Goal: Information Seeking & Learning: Learn about a topic

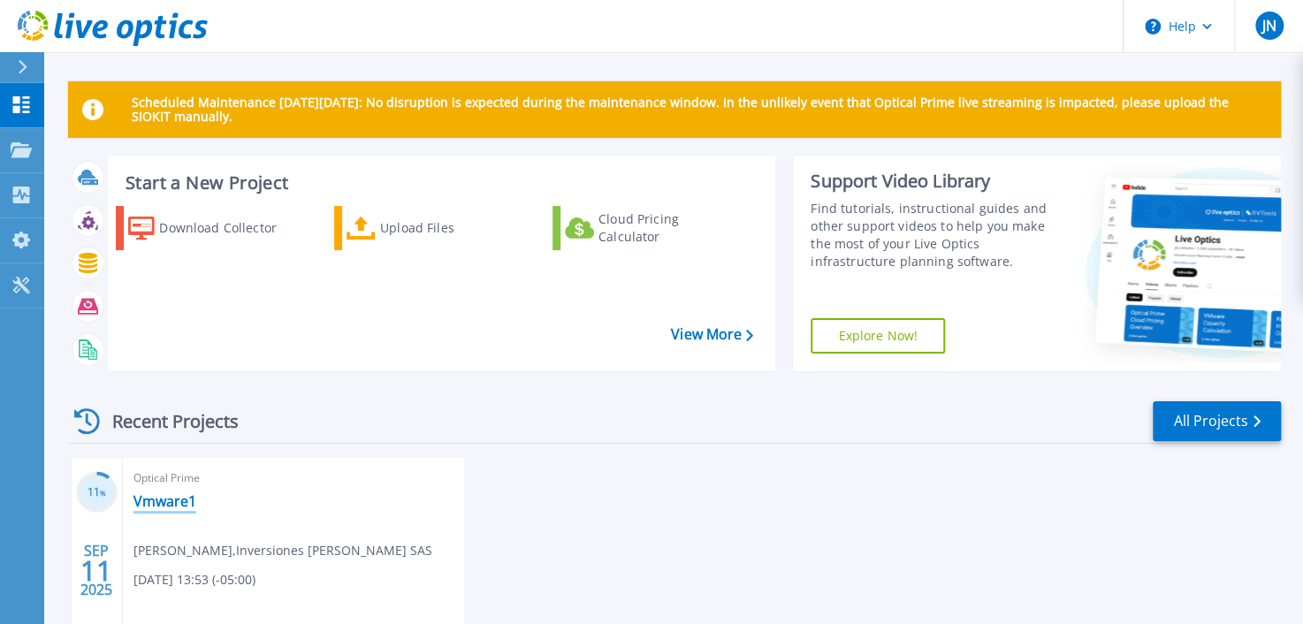
click at [176, 508] on link "Vmware1" at bounding box center [164, 501] width 63 height 18
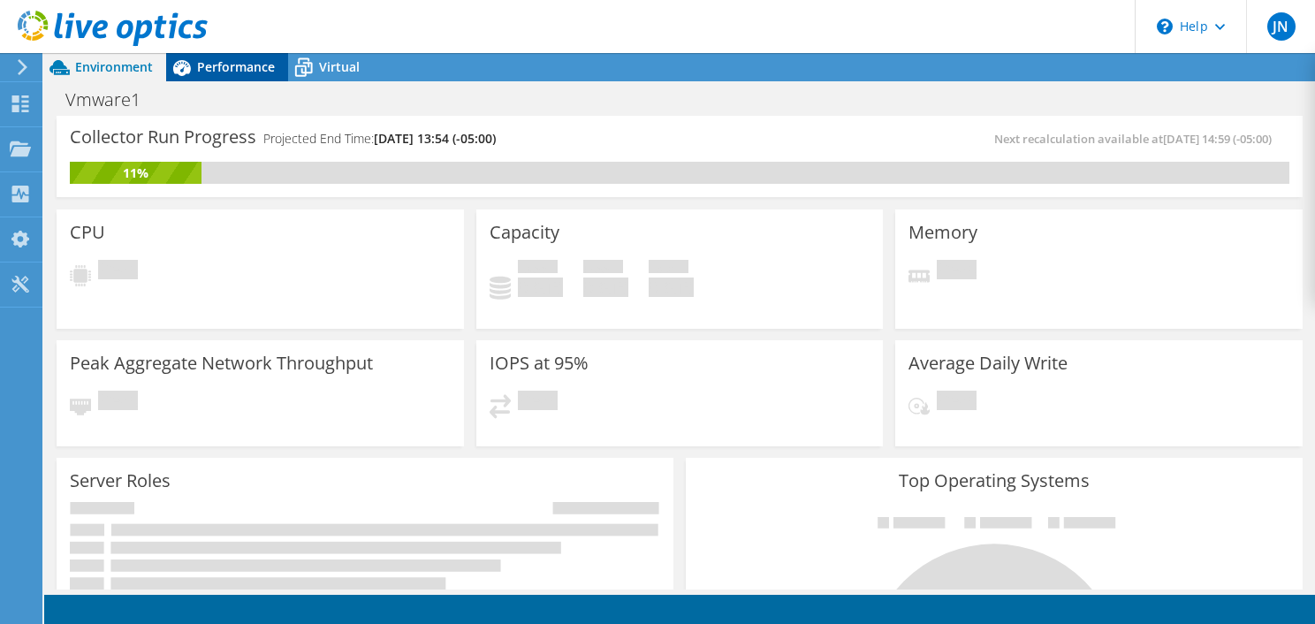
click at [281, 59] on div "Performance" at bounding box center [227, 67] width 122 height 28
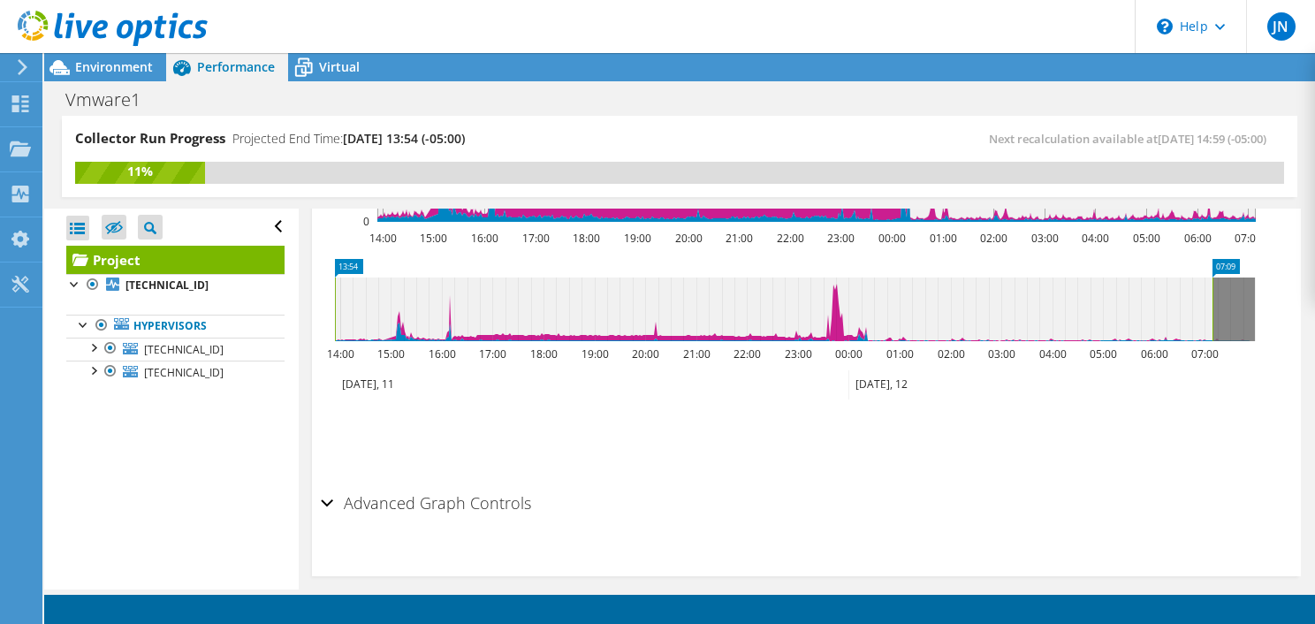
scroll to position [761, 0]
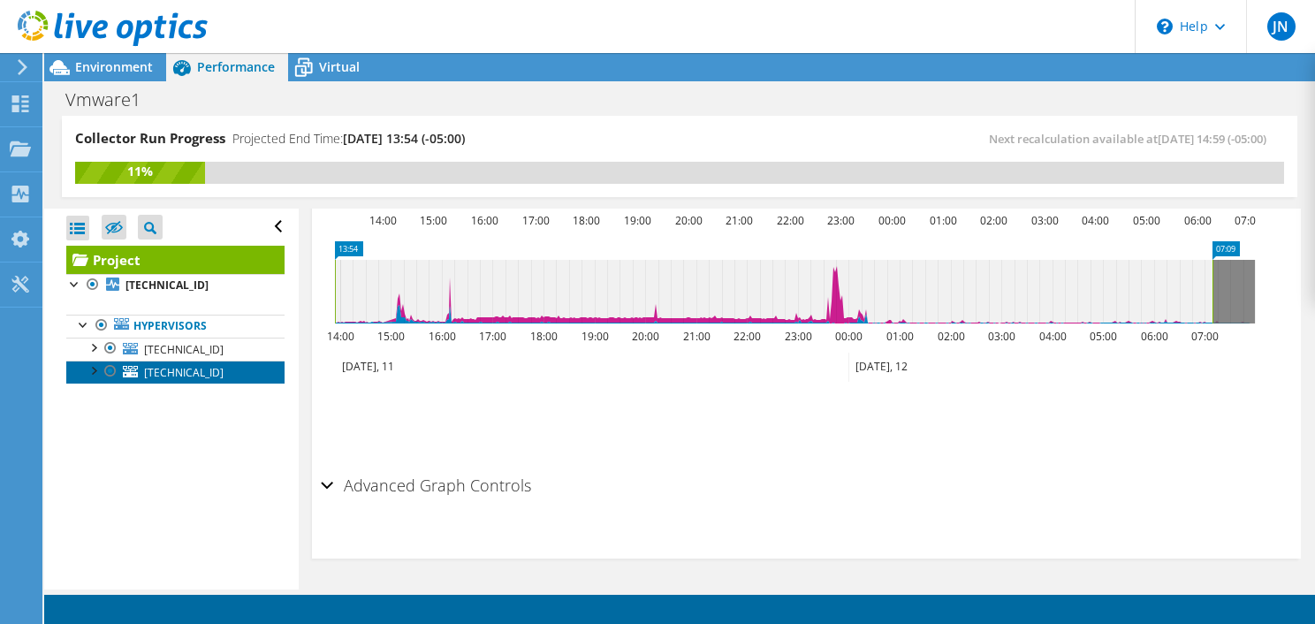
click at [148, 378] on span "[TECHNICAL_ID]" at bounding box center [184, 372] width 80 height 15
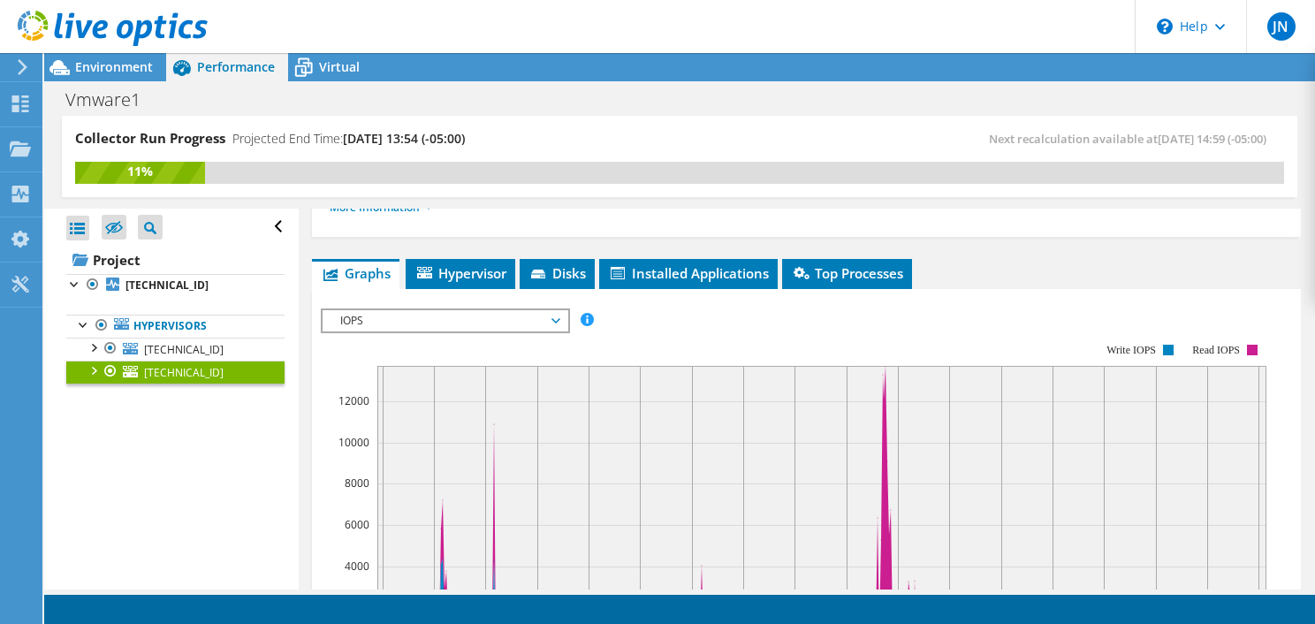
scroll to position [308, 0]
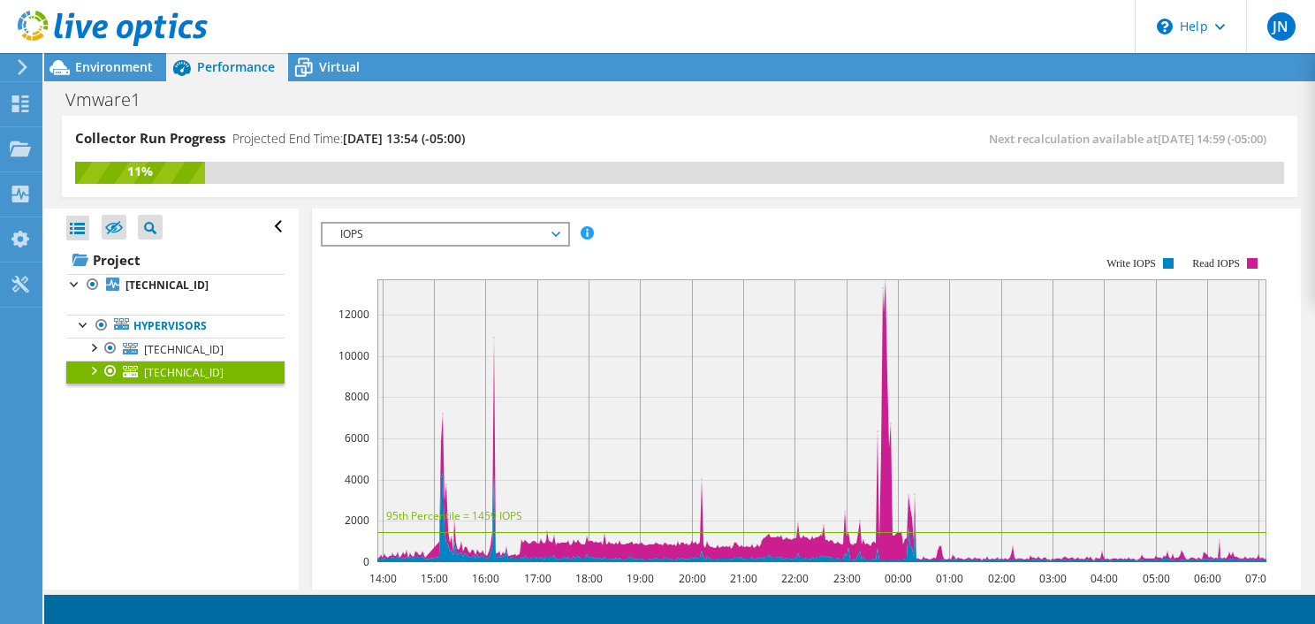
click at [466, 231] on span "IOPS" at bounding box center [444, 234] width 227 height 21
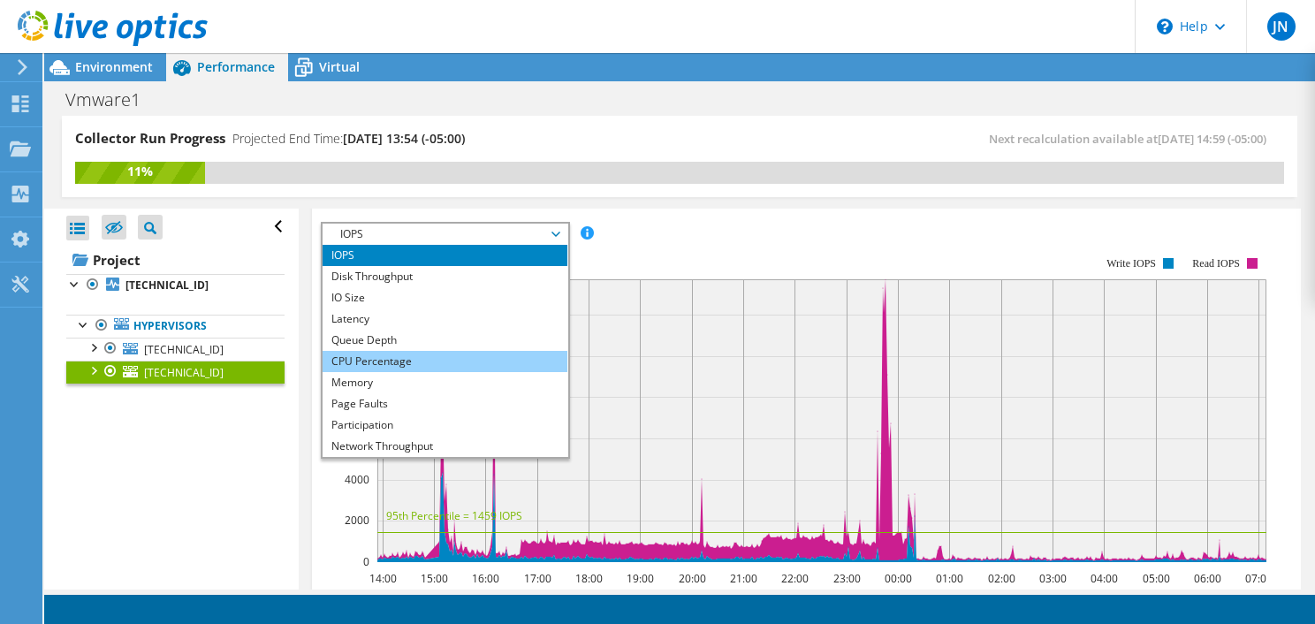
click at [391, 365] on li "CPU Percentage" at bounding box center [445, 361] width 245 height 21
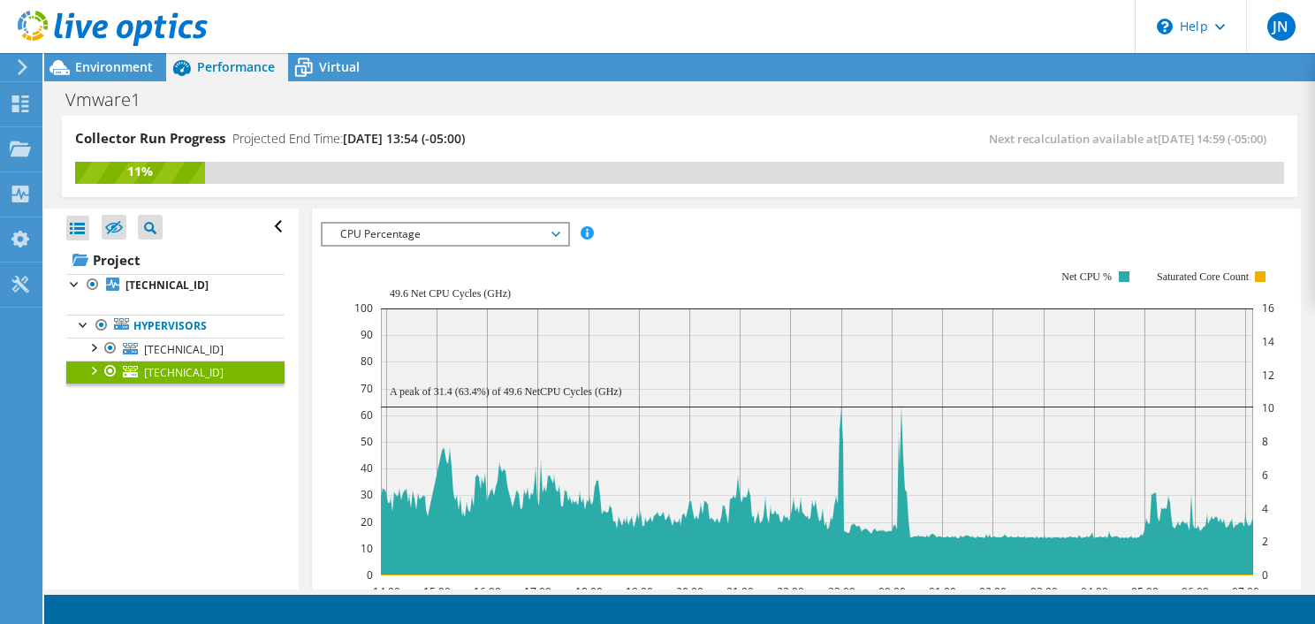
click at [547, 229] on span "CPU Percentage" at bounding box center [444, 234] width 227 height 21
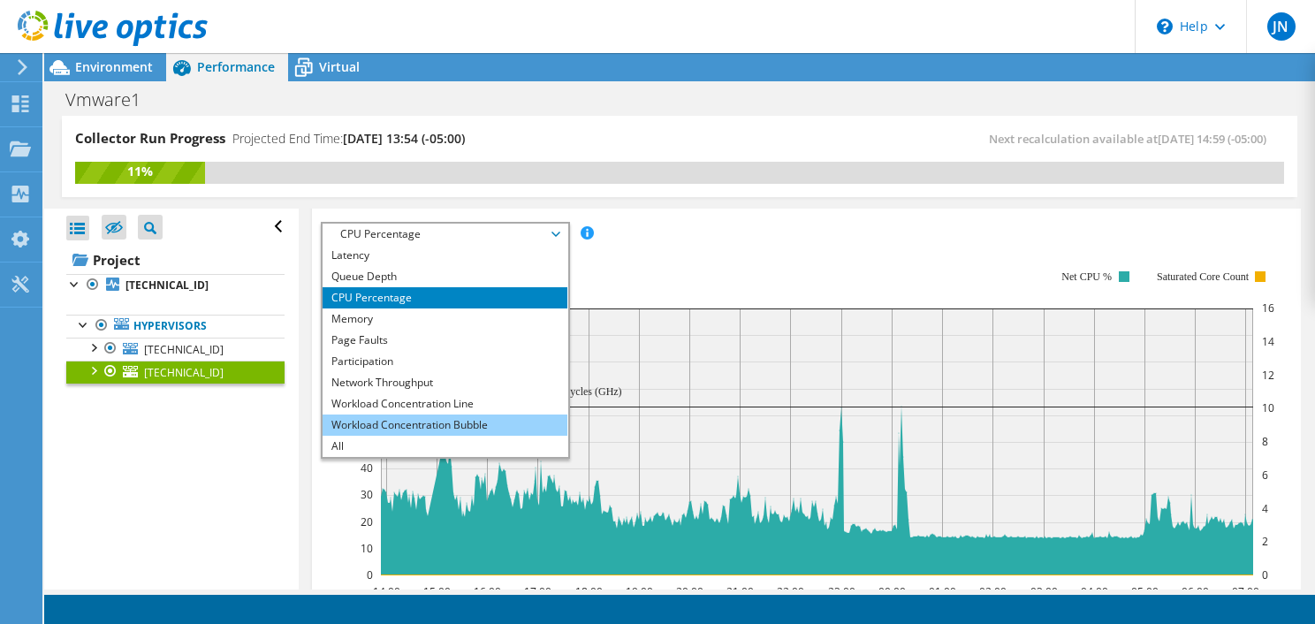
click at [473, 415] on li "Workload Concentration Bubble" at bounding box center [445, 425] width 245 height 21
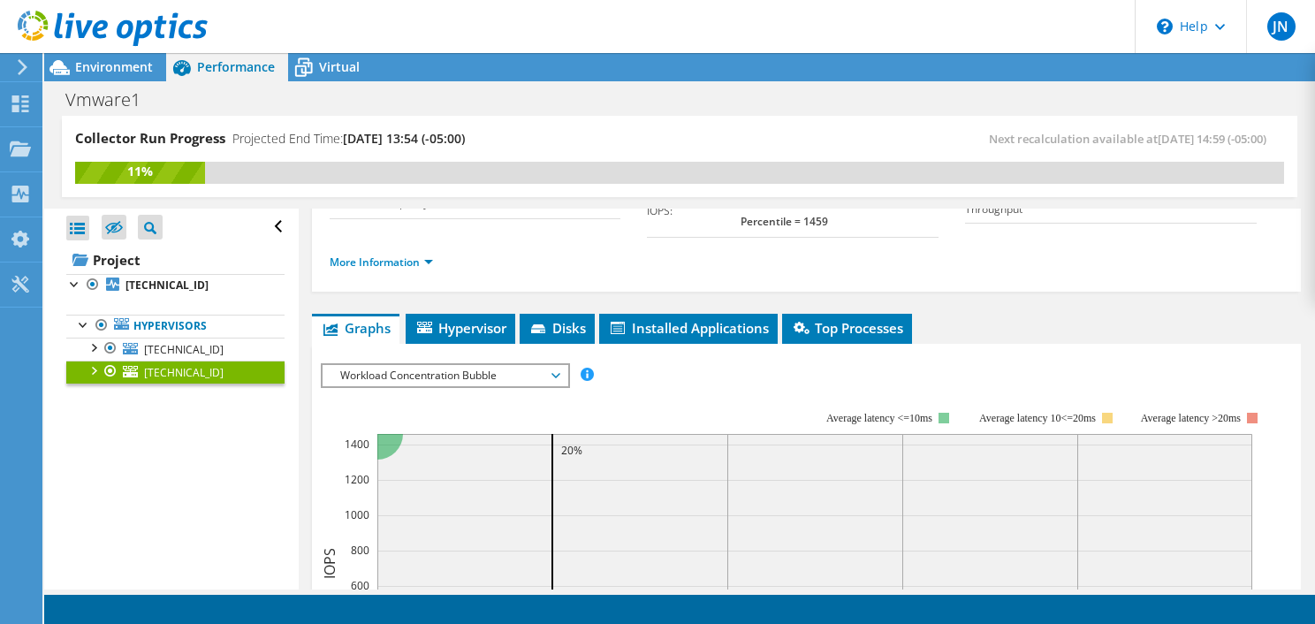
scroll to position [177, 0]
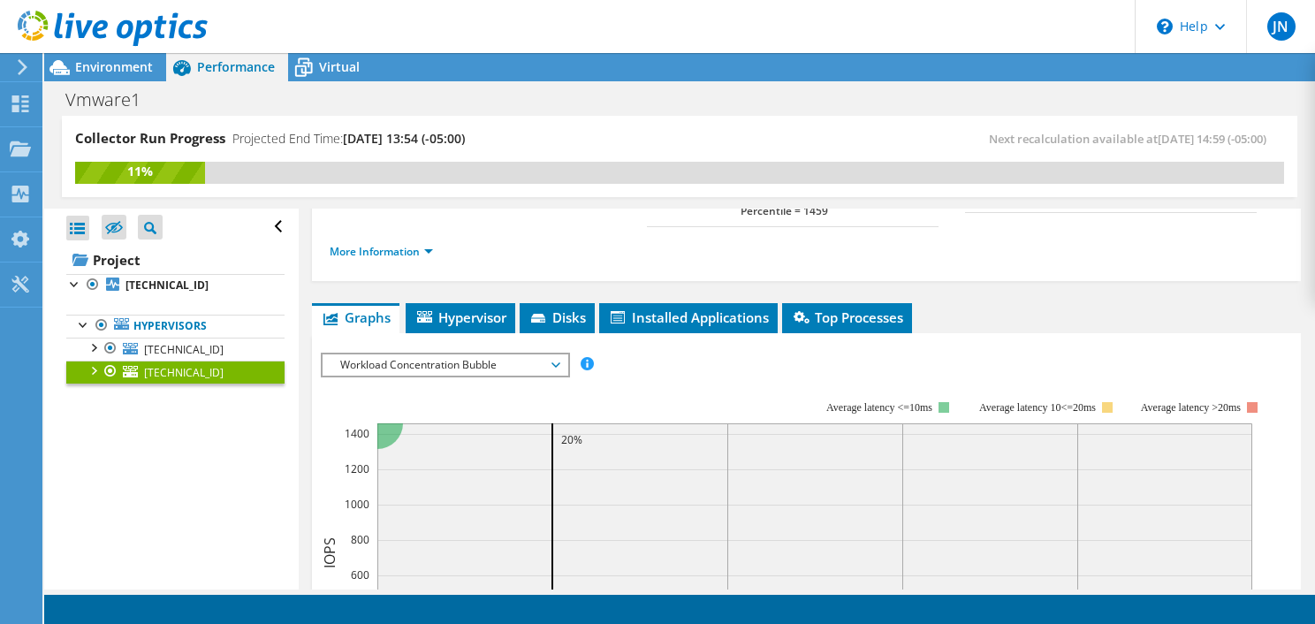
click at [496, 356] on span "Workload Concentration Bubble" at bounding box center [444, 364] width 227 height 21
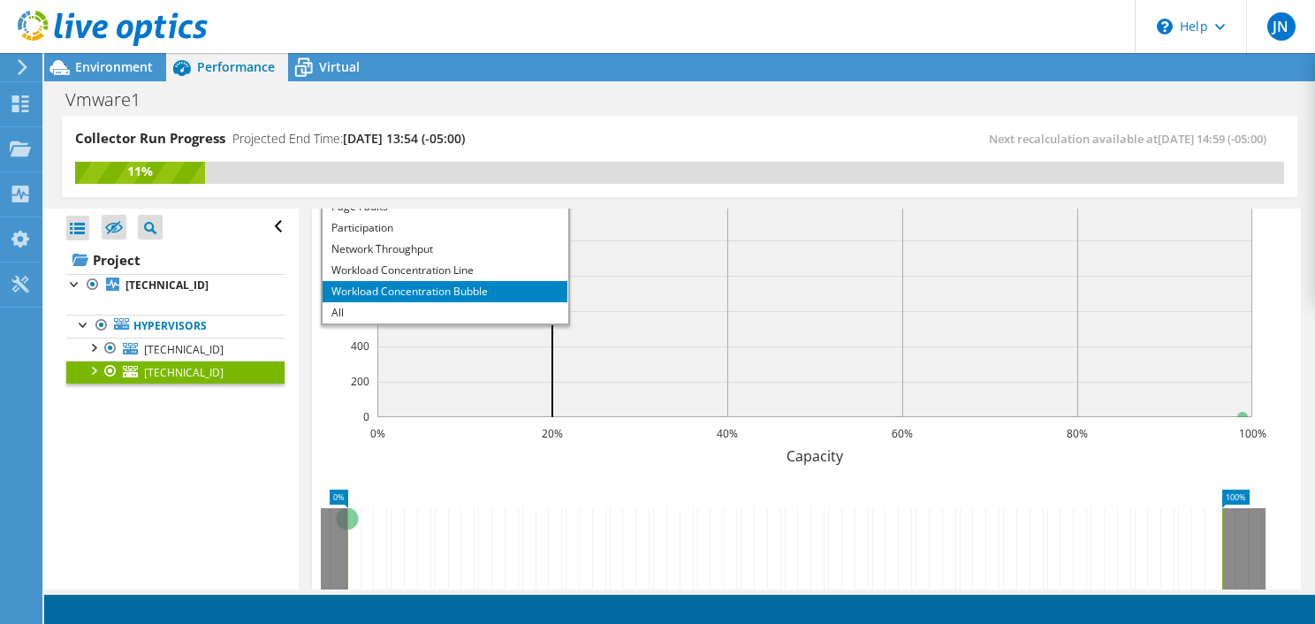
scroll to position [442, 0]
click at [476, 264] on li "Workload Concentration Line" at bounding box center [445, 269] width 245 height 21
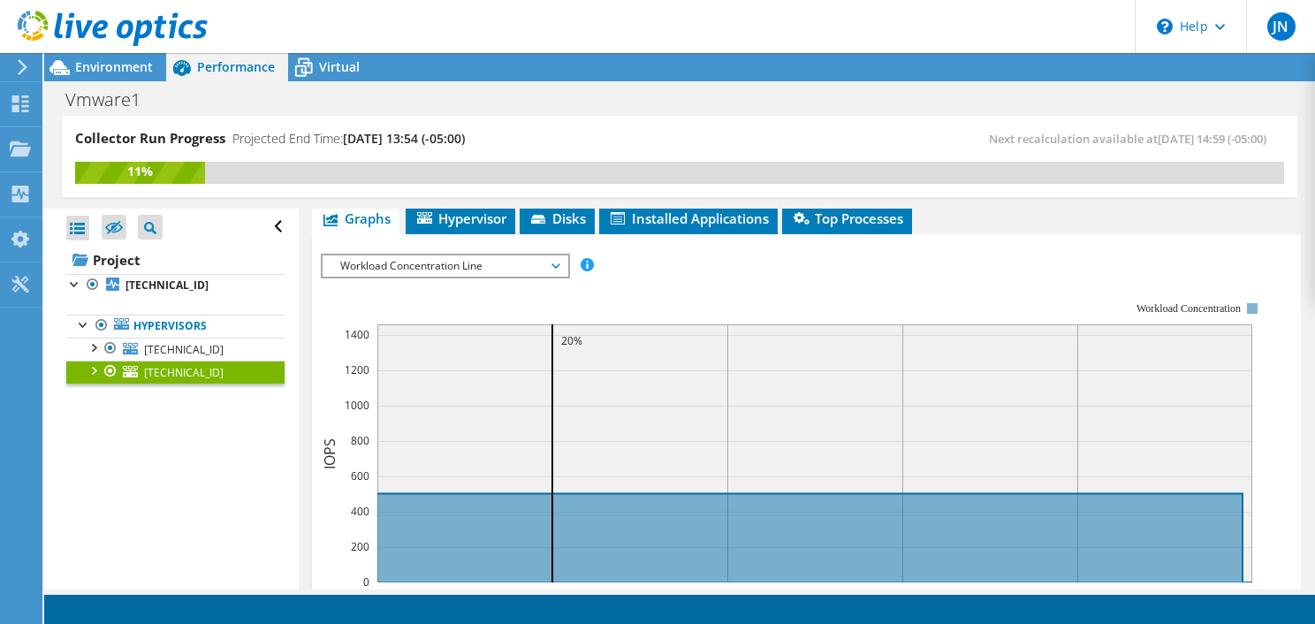
scroll to position [265, 0]
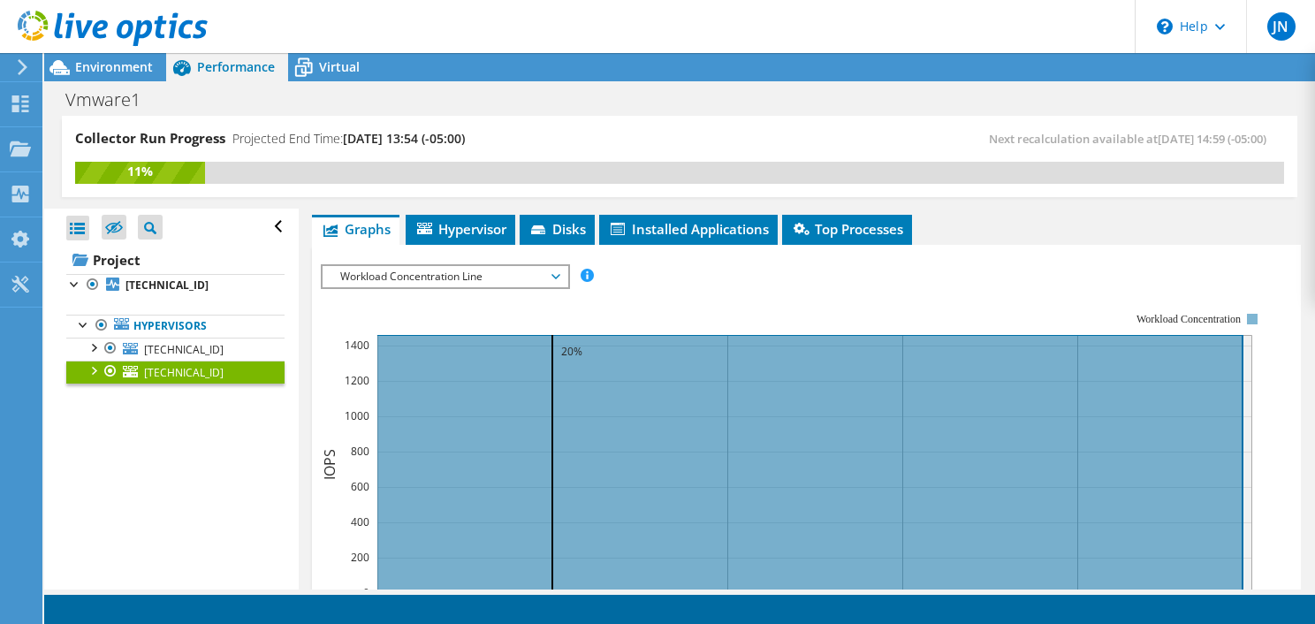
click at [509, 273] on span "Workload Concentration Line" at bounding box center [444, 276] width 227 height 21
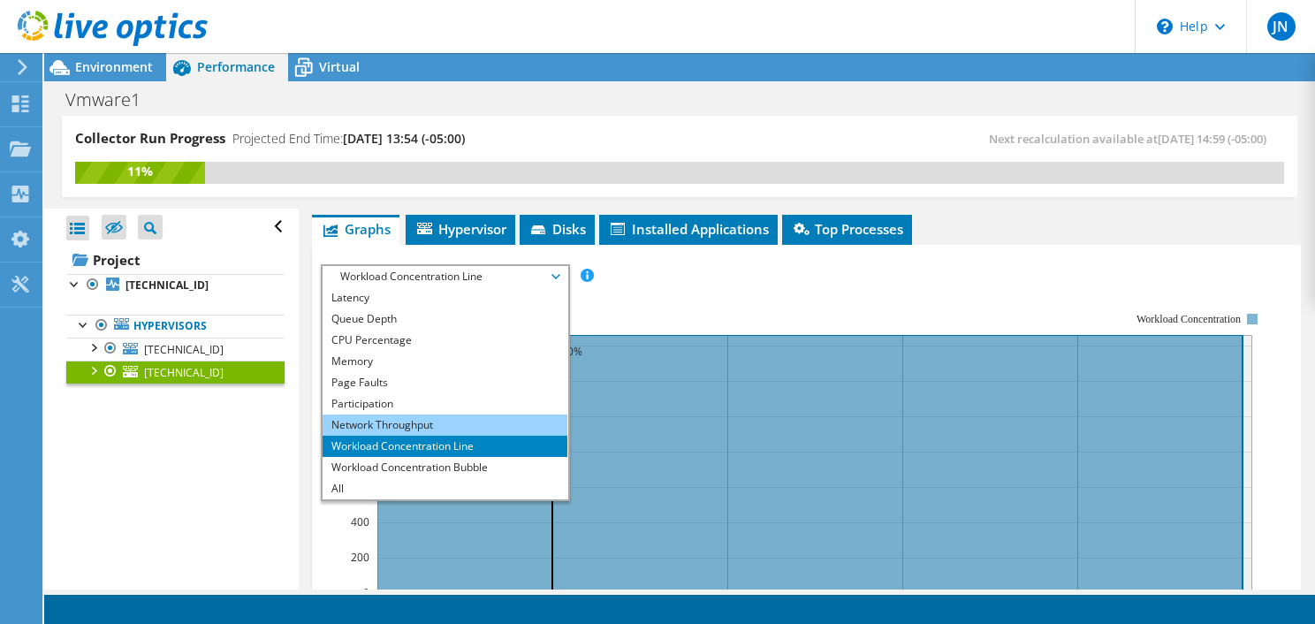
click at [416, 418] on li "Network Throughput" at bounding box center [445, 425] width 245 height 21
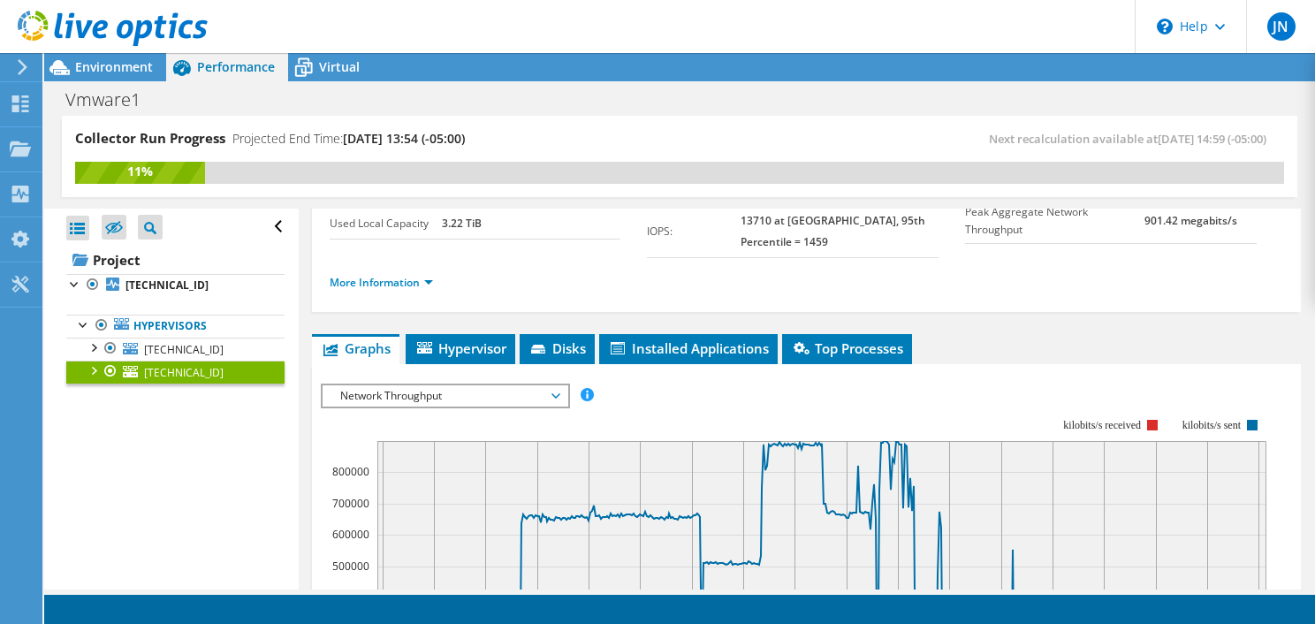
scroll to position [131, 0]
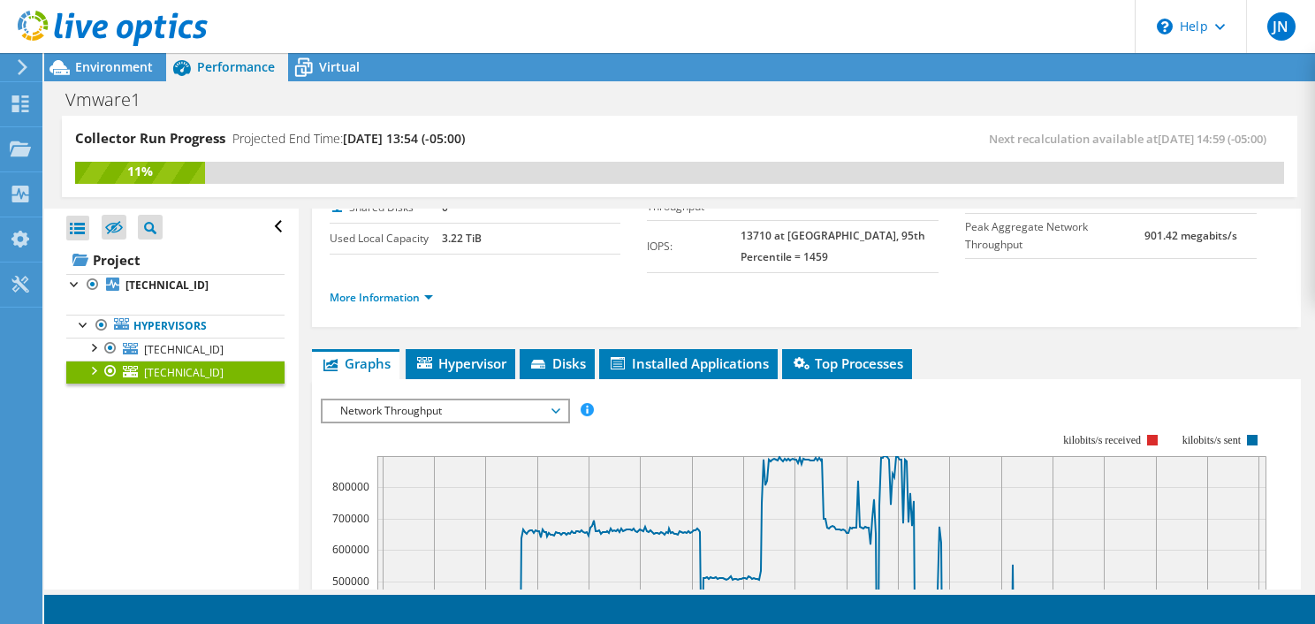
click at [444, 413] on span "Network Throughput" at bounding box center [444, 410] width 227 height 21
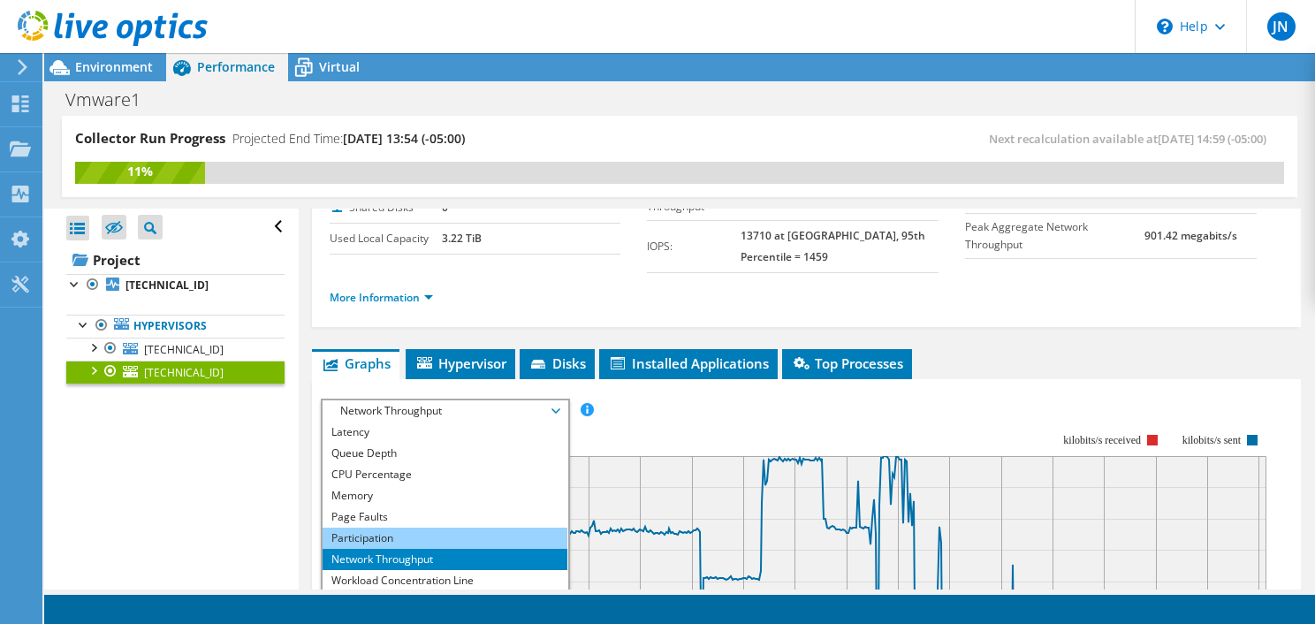
click at [388, 534] on li "Participation" at bounding box center [445, 538] width 245 height 21
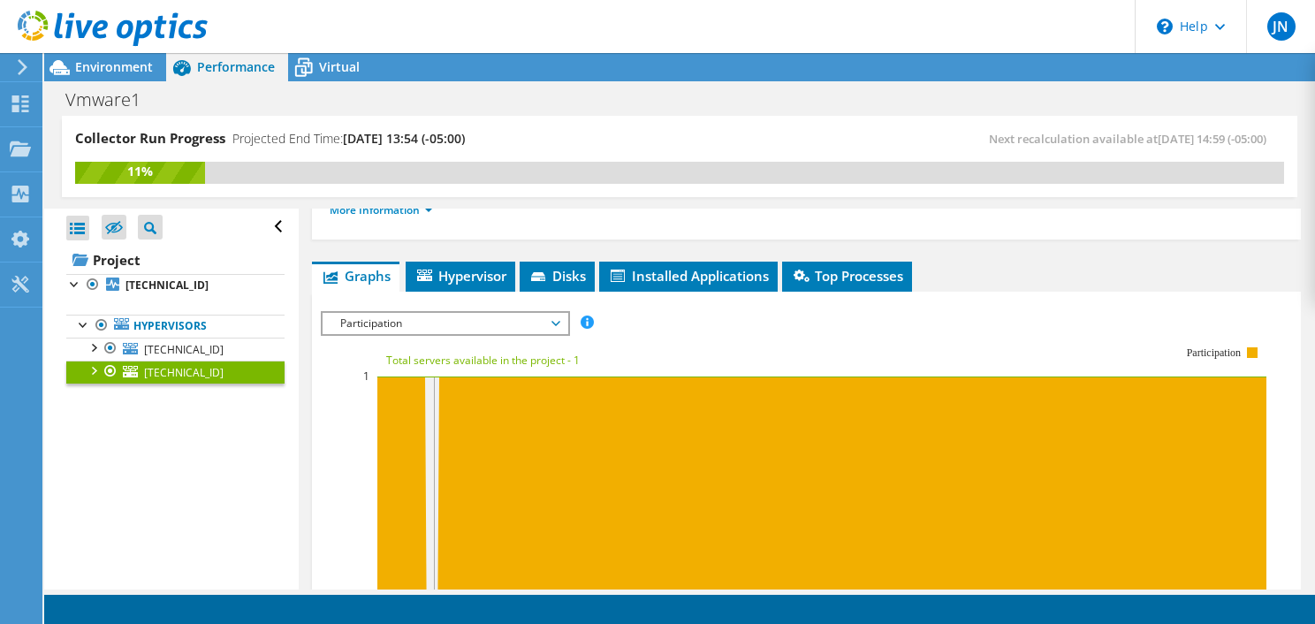
scroll to position [219, 0]
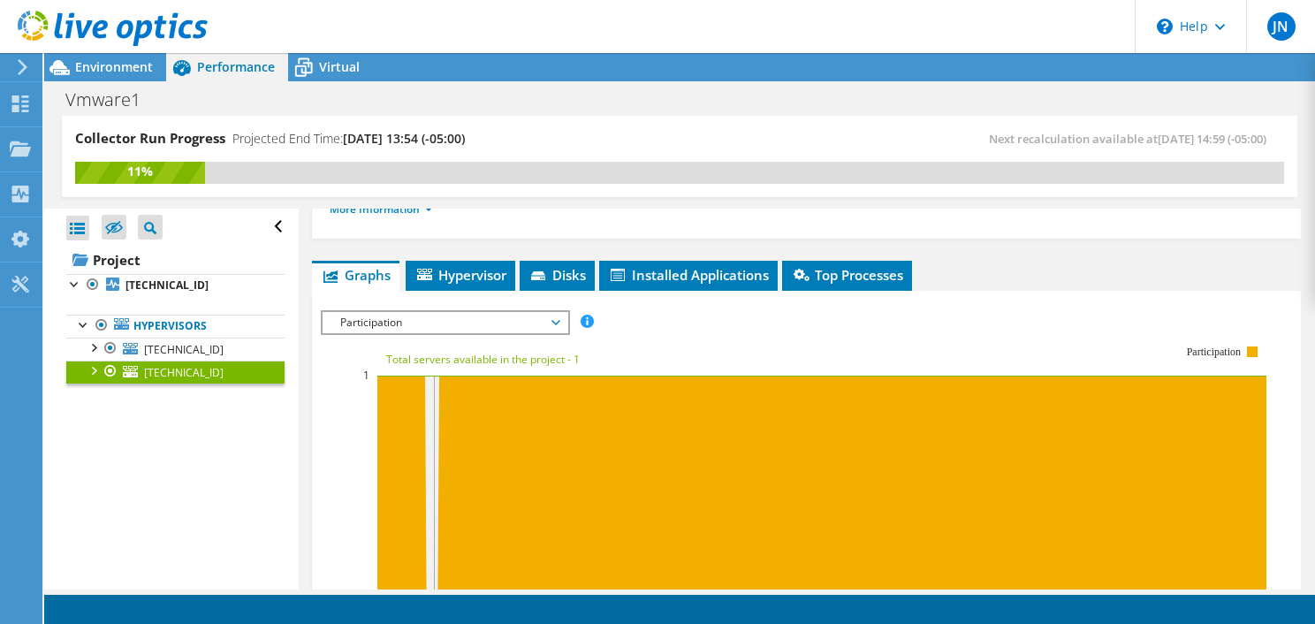
click at [470, 315] on span "Participation" at bounding box center [444, 322] width 227 height 21
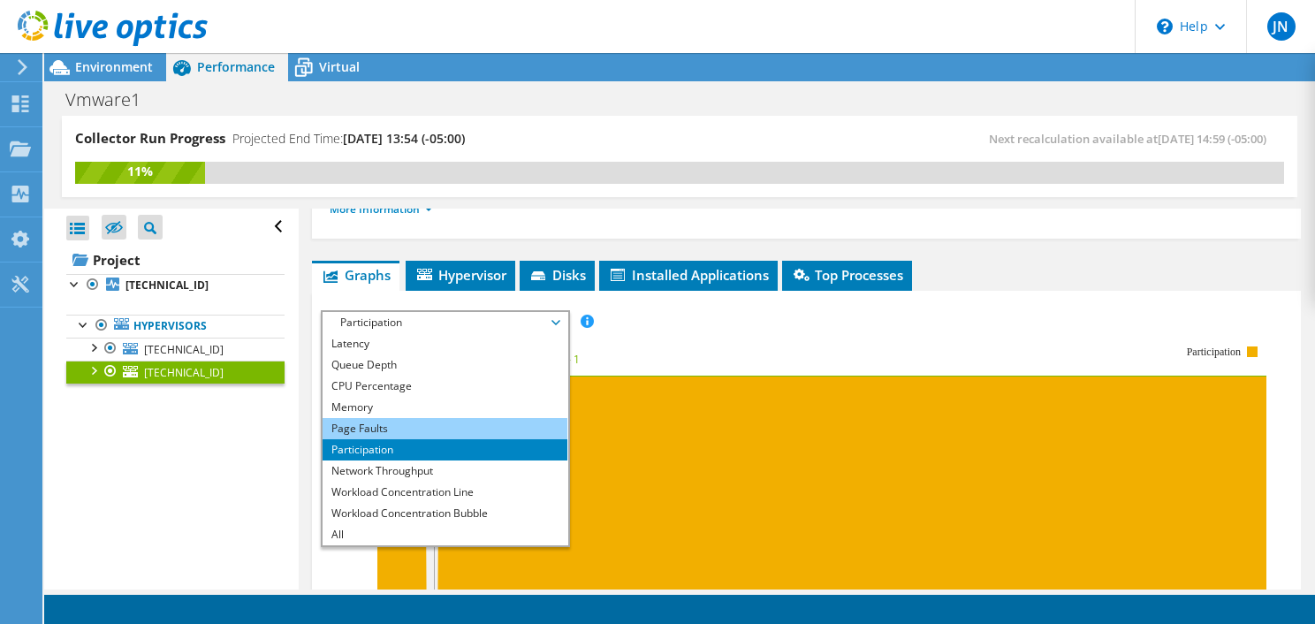
click at [424, 430] on li "Page Faults" at bounding box center [445, 428] width 245 height 21
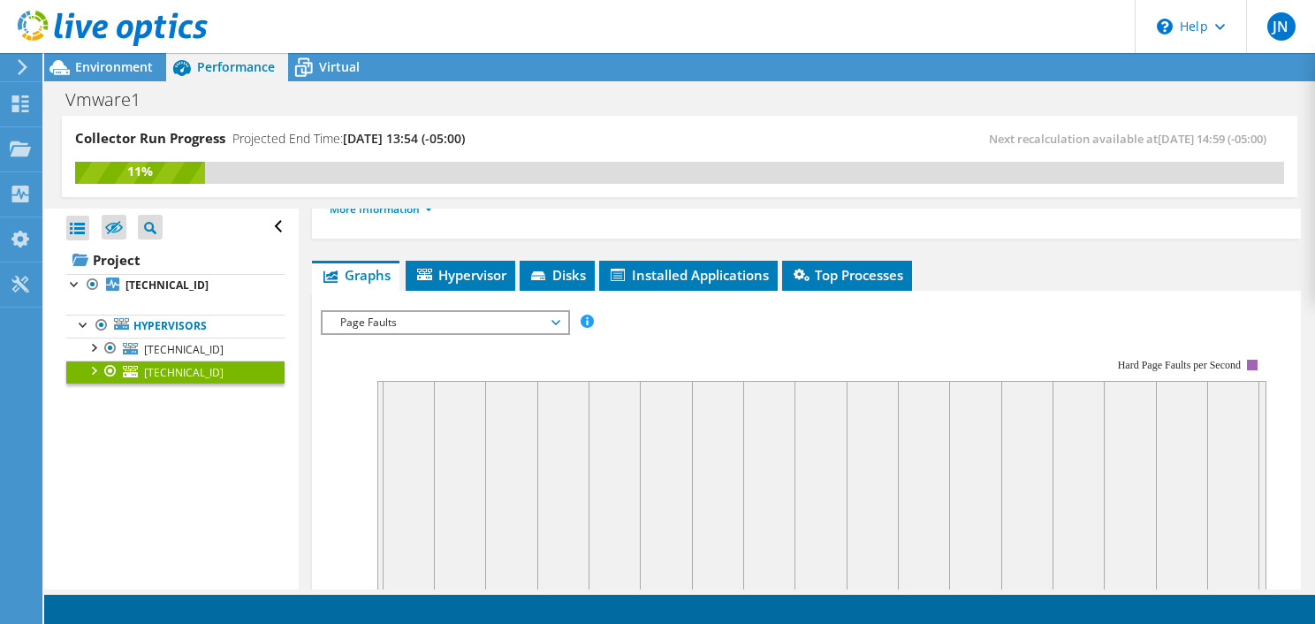
click at [499, 324] on span "Page Faults" at bounding box center [444, 322] width 227 height 21
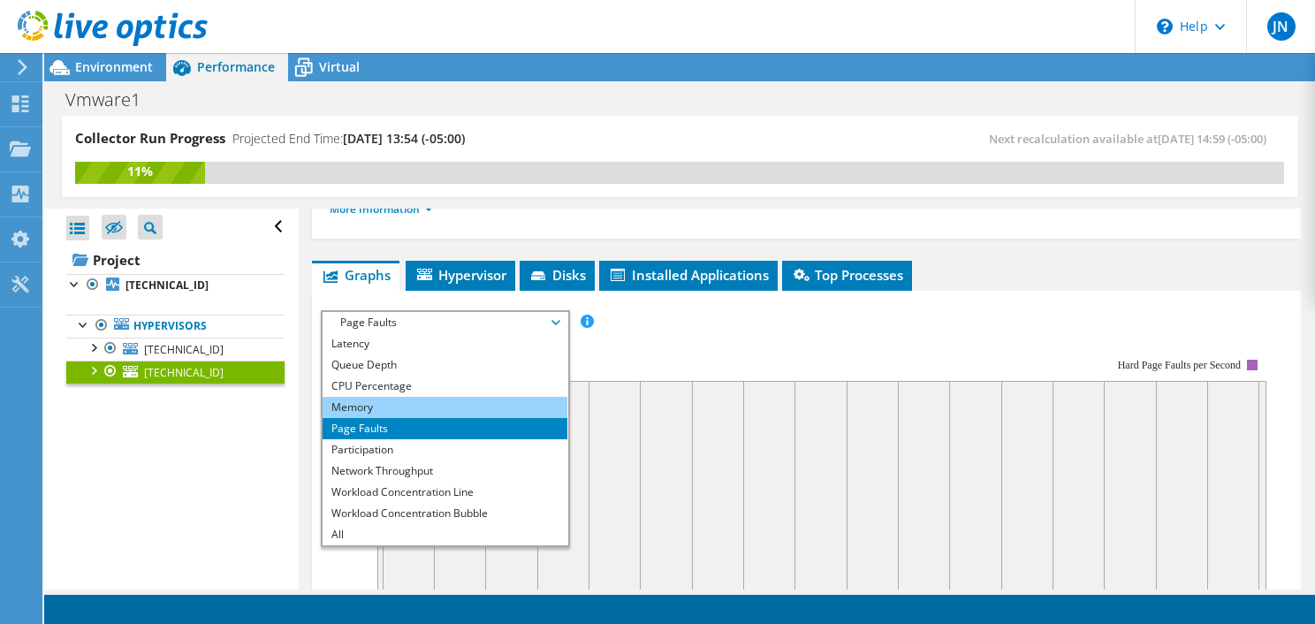
click at [430, 403] on li "Memory" at bounding box center [445, 407] width 245 height 21
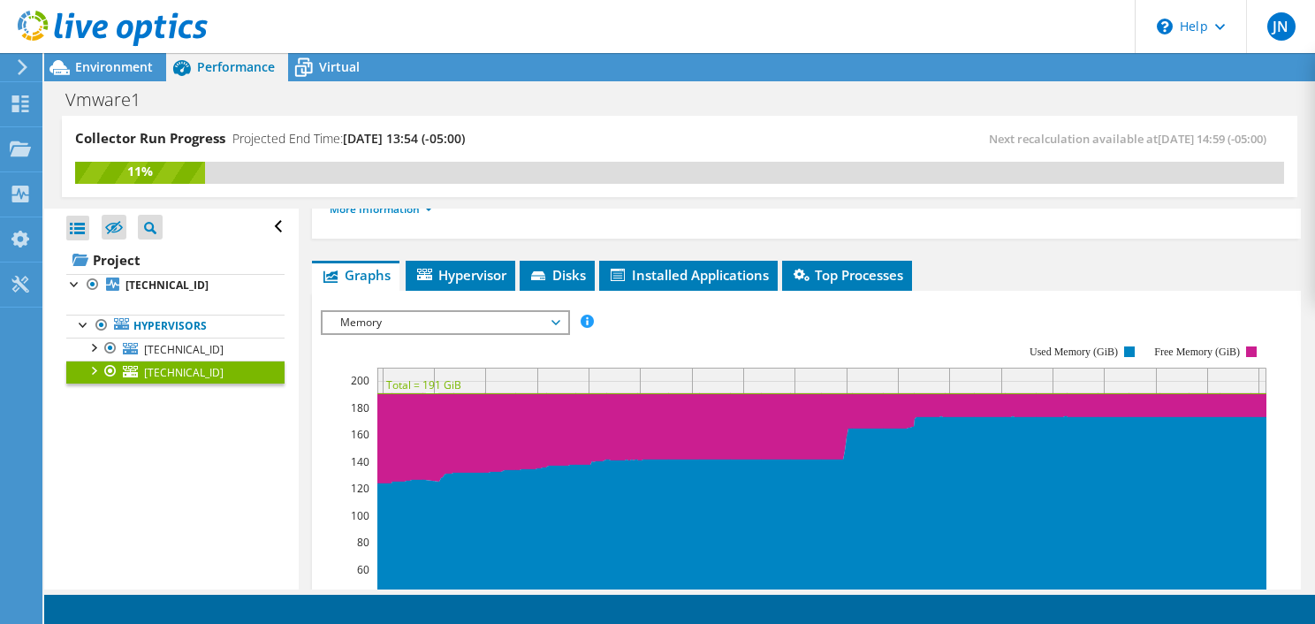
click at [478, 316] on span "Memory" at bounding box center [444, 322] width 227 height 21
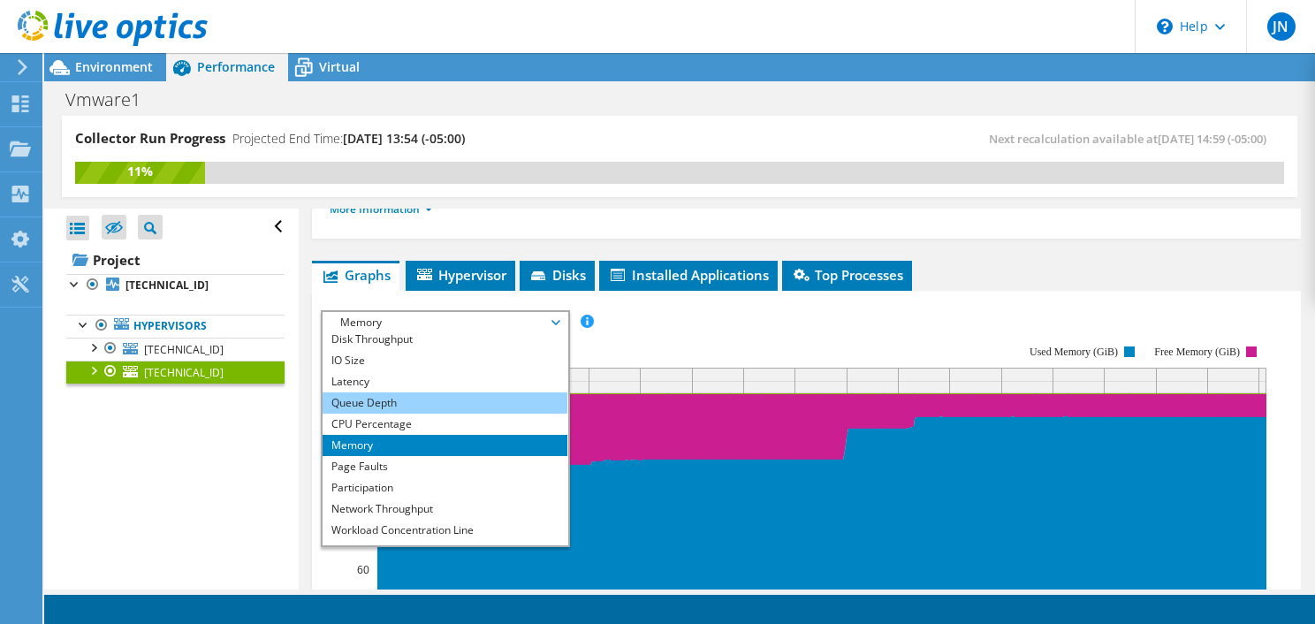
scroll to position [0, 0]
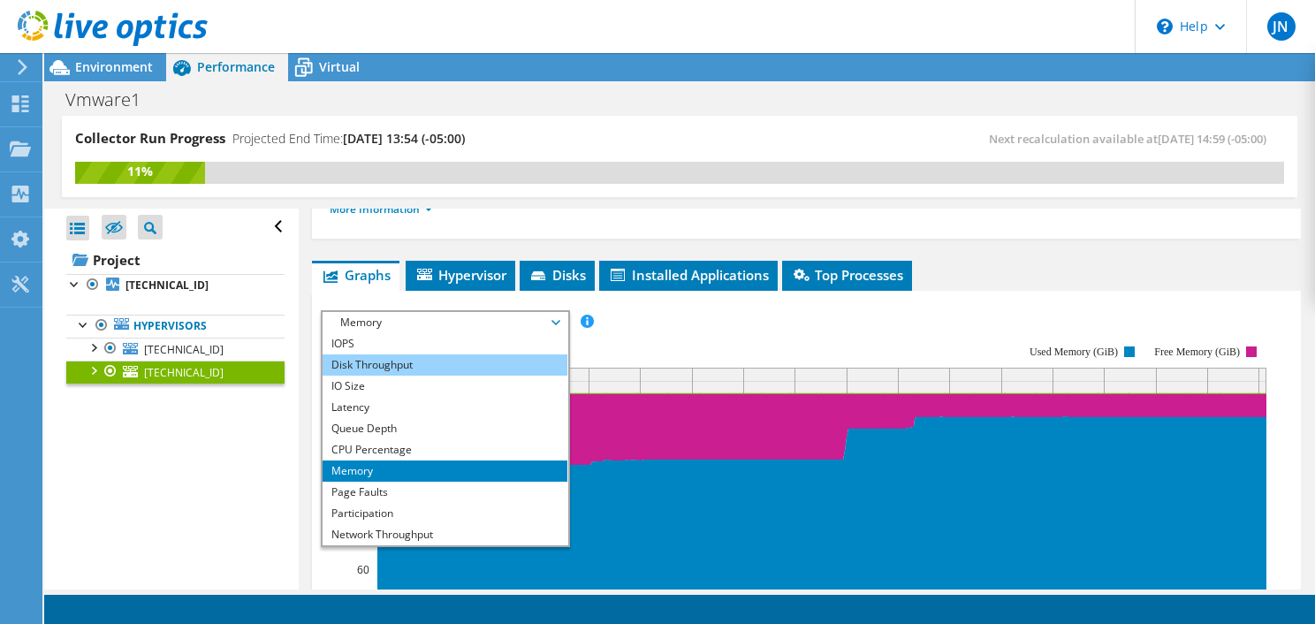
click at [430, 354] on li "Disk Throughput" at bounding box center [445, 364] width 245 height 21
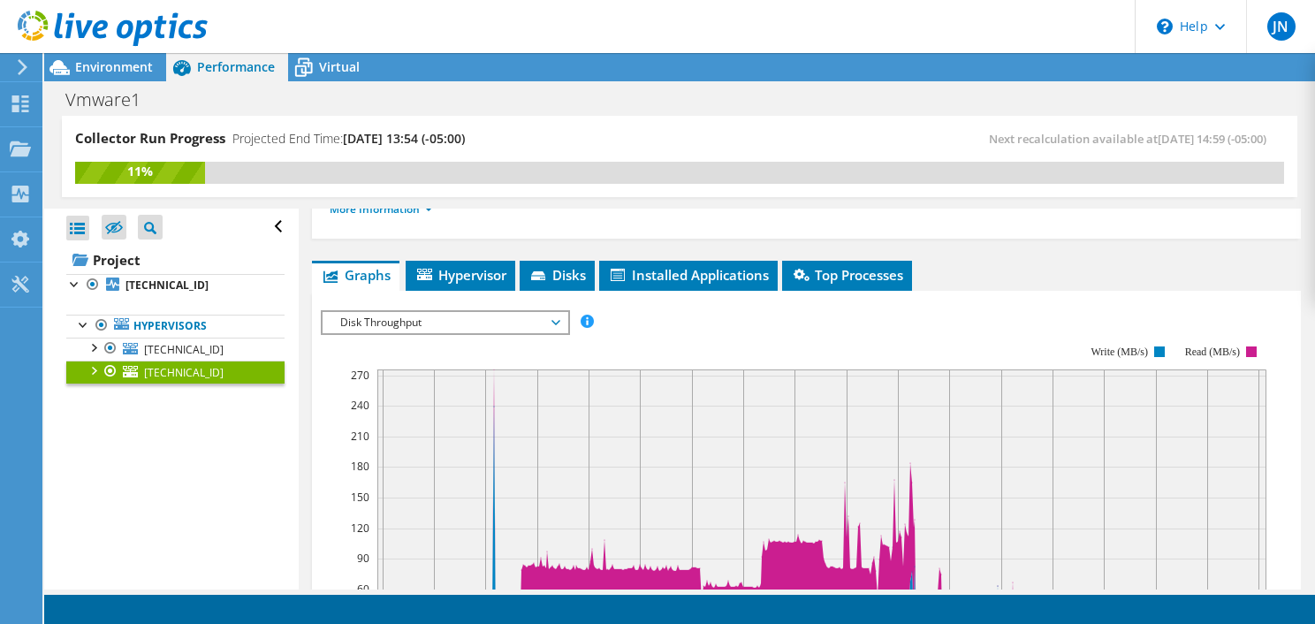
click at [448, 336] on rect at bounding box center [794, 498] width 946 height 354
click at [462, 328] on span "Disk Throughput" at bounding box center [444, 322] width 227 height 21
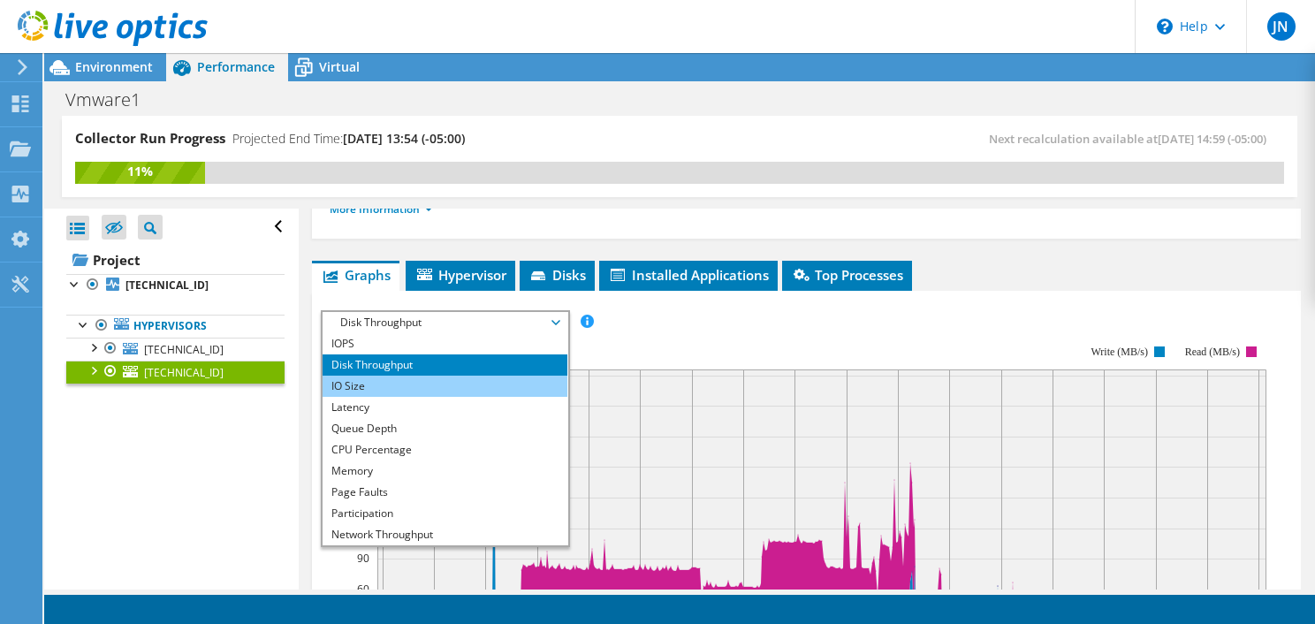
click at [417, 379] on li "IO Size" at bounding box center [445, 386] width 245 height 21
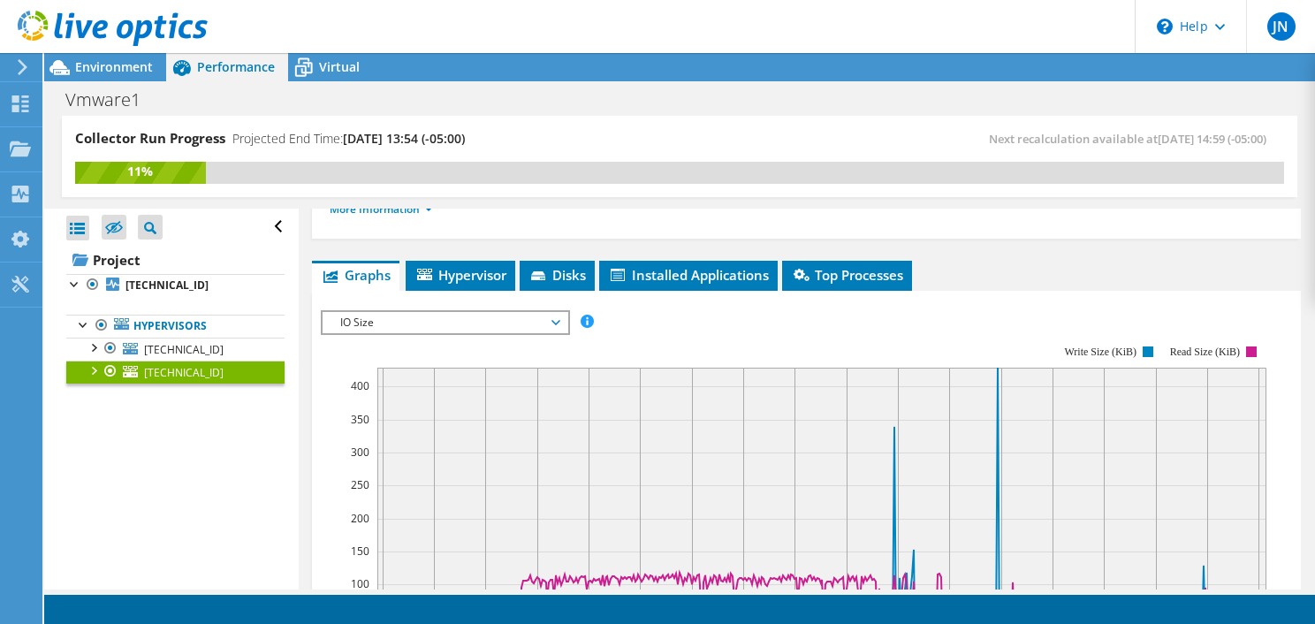
click at [489, 318] on span "IO Size" at bounding box center [444, 322] width 227 height 21
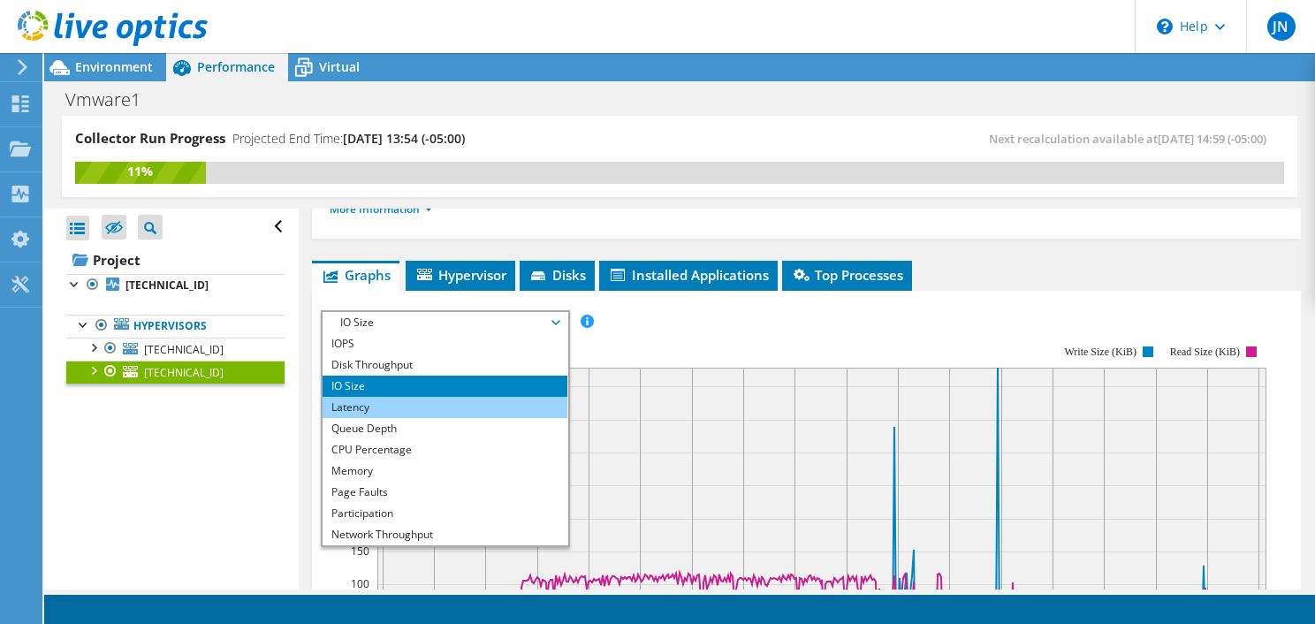
click at [398, 400] on li "Latency" at bounding box center [445, 407] width 245 height 21
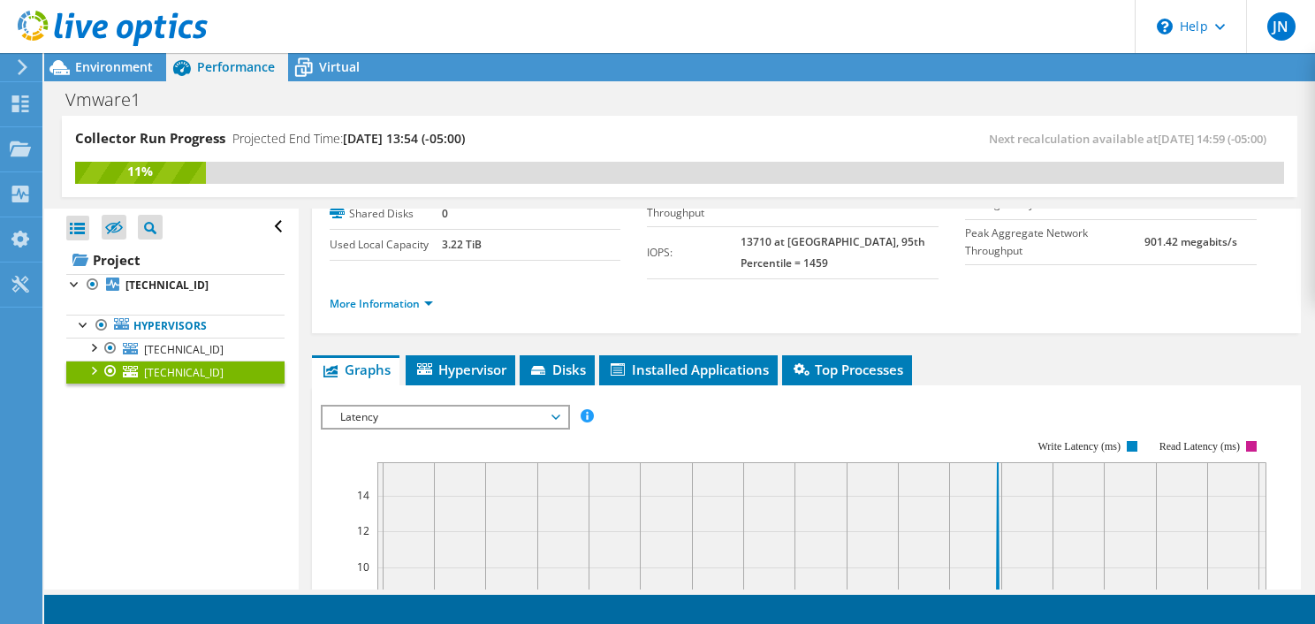
scroll to position [219, 0]
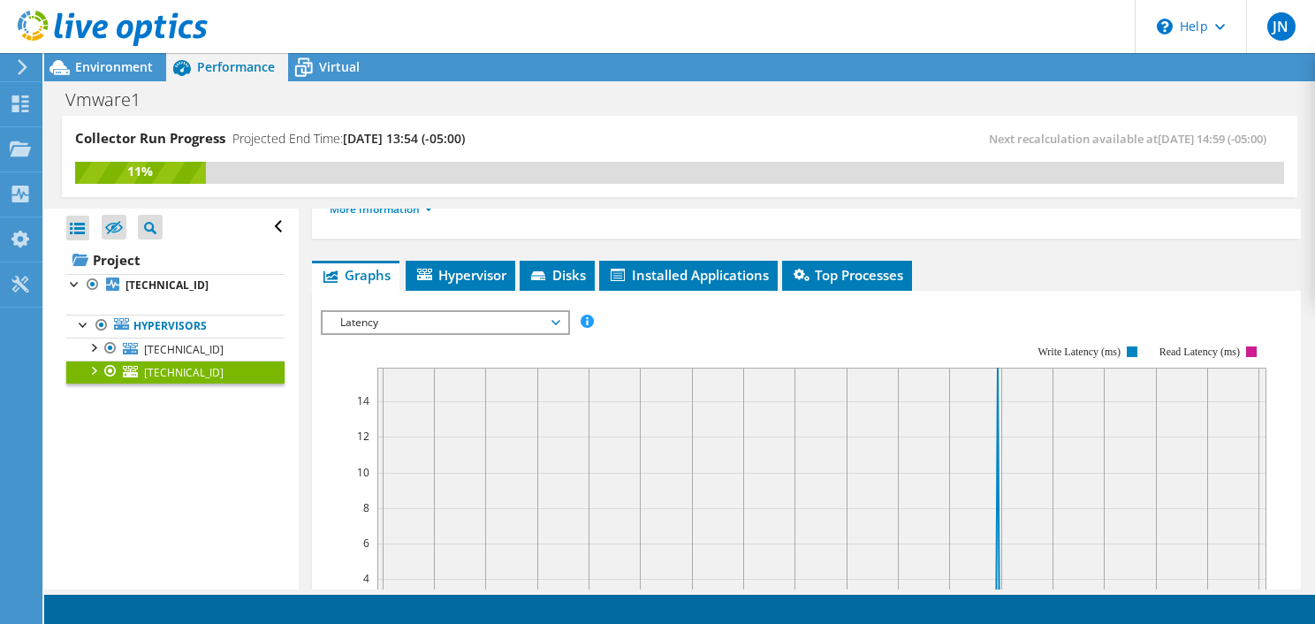
click at [511, 319] on span "Latency" at bounding box center [444, 322] width 227 height 21
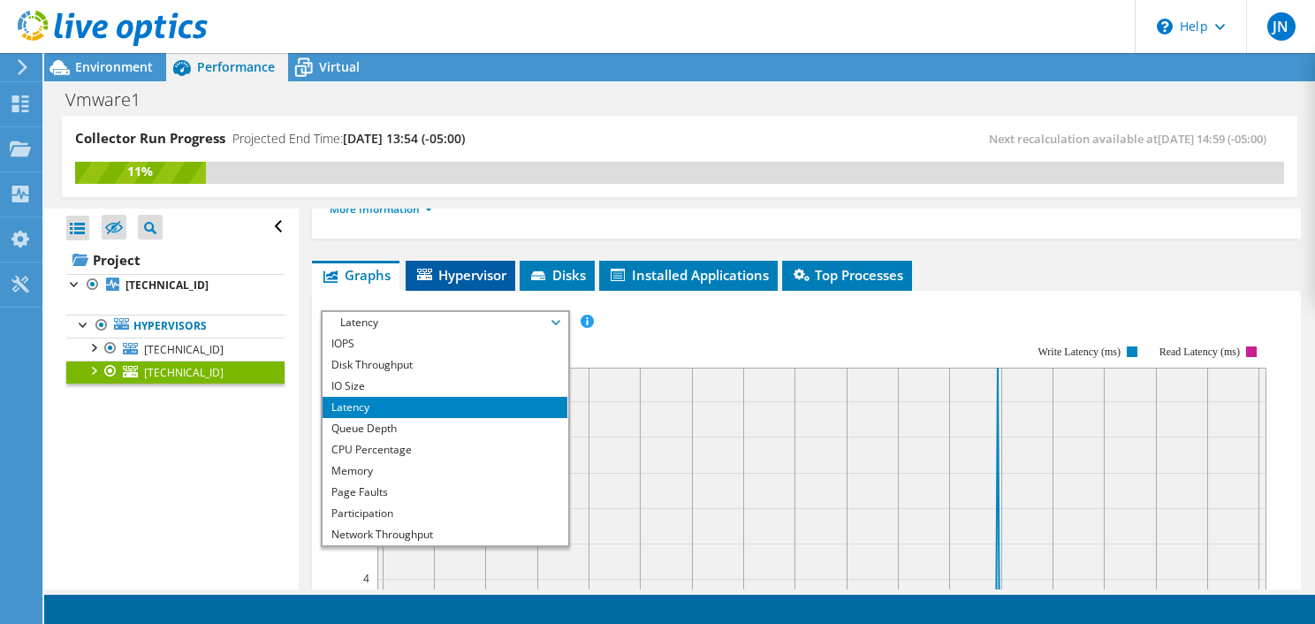
click at [470, 277] on span "Hypervisor" at bounding box center [461, 275] width 92 height 18
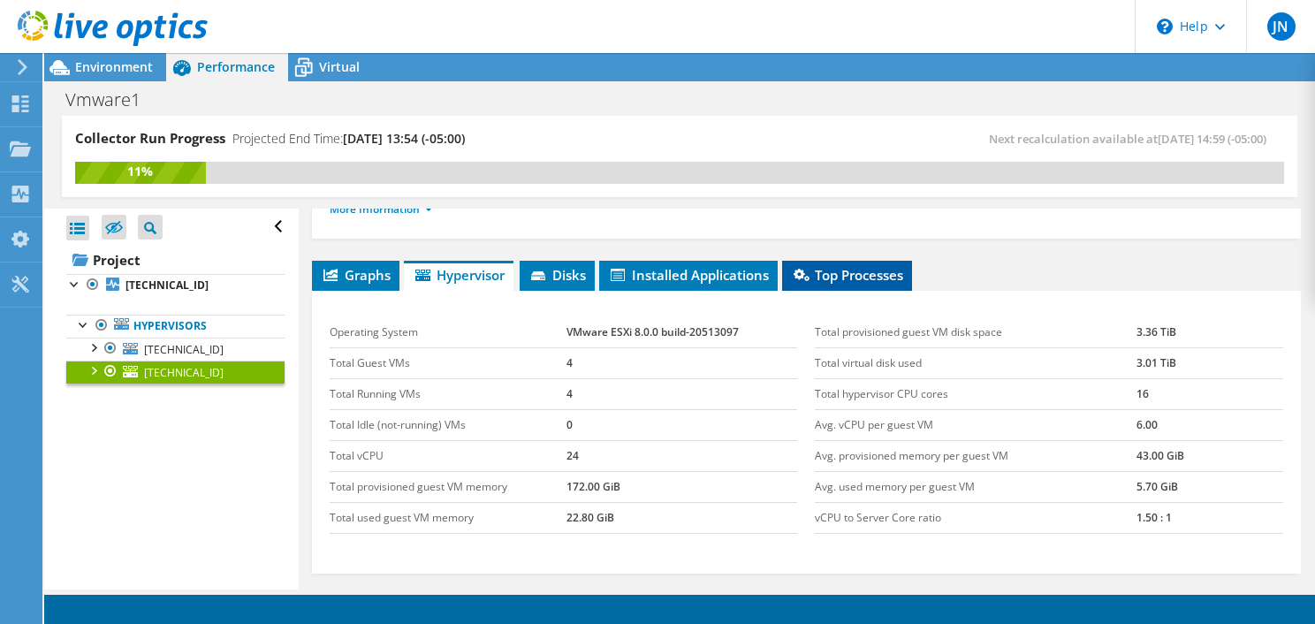
click at [874, 280] on li "Top Processes" at bounding box center [847, 276] width 130 height 30
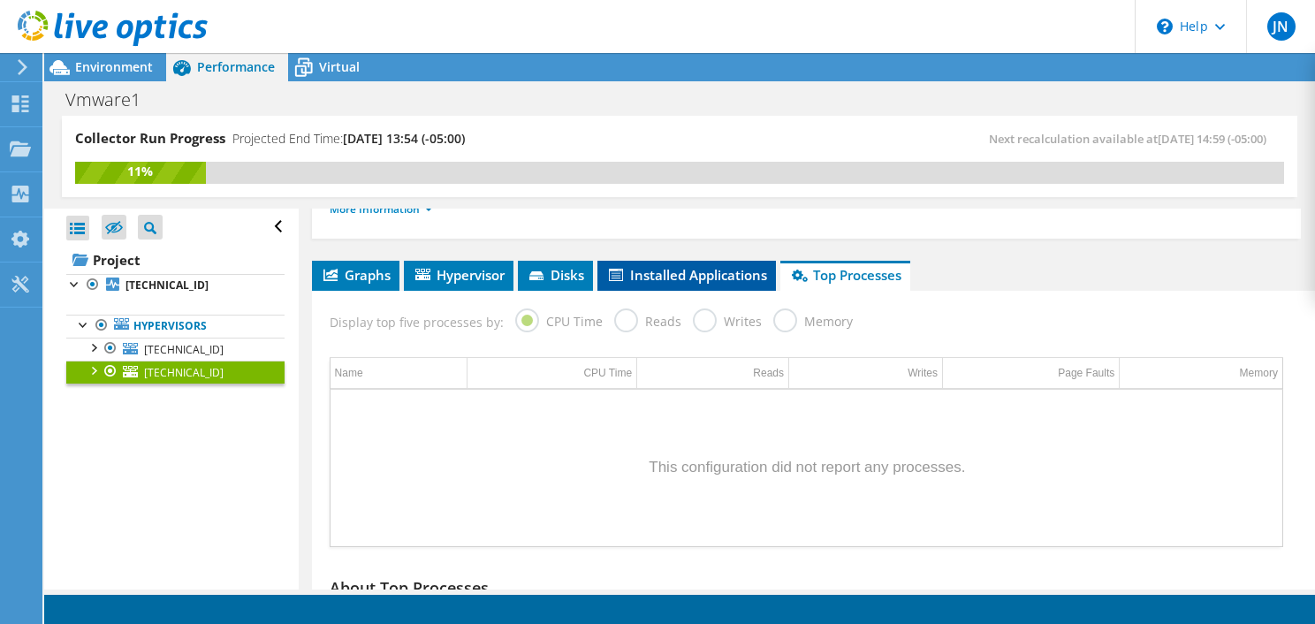
click at [740, 272] on span "Installed Applications" at bounding box center [686, 275] width 161 height 18
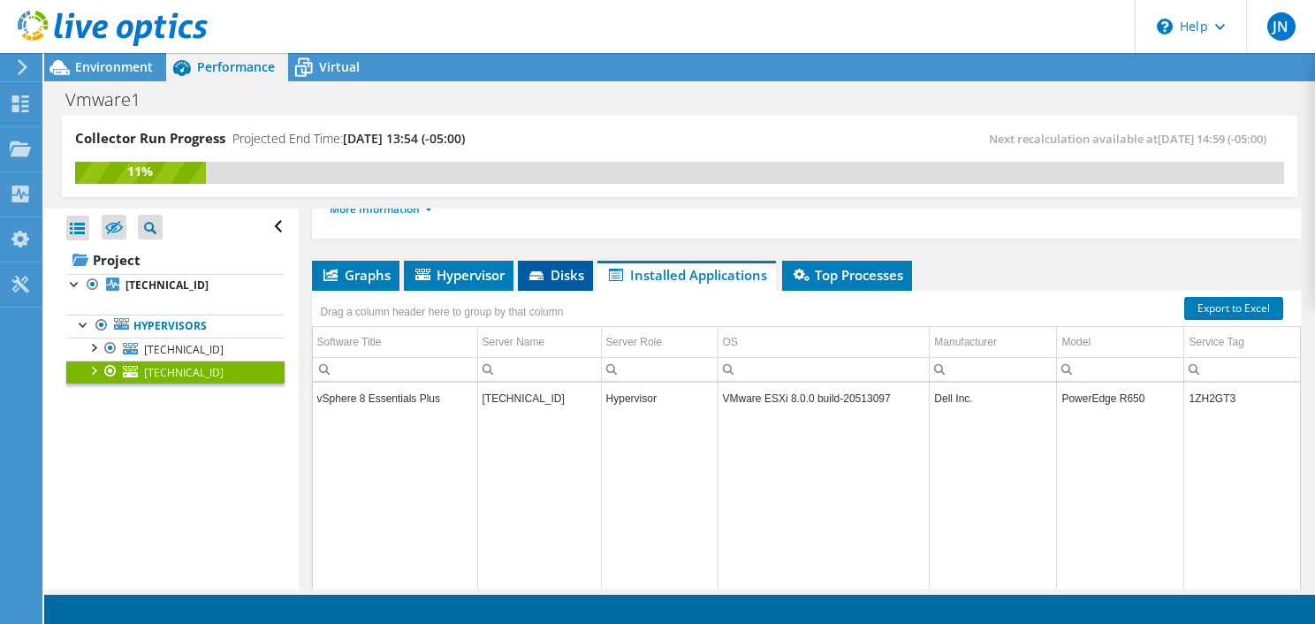
click at [569, 266] on span "Disks" at bounding box center [555, 275] width 57 height 18
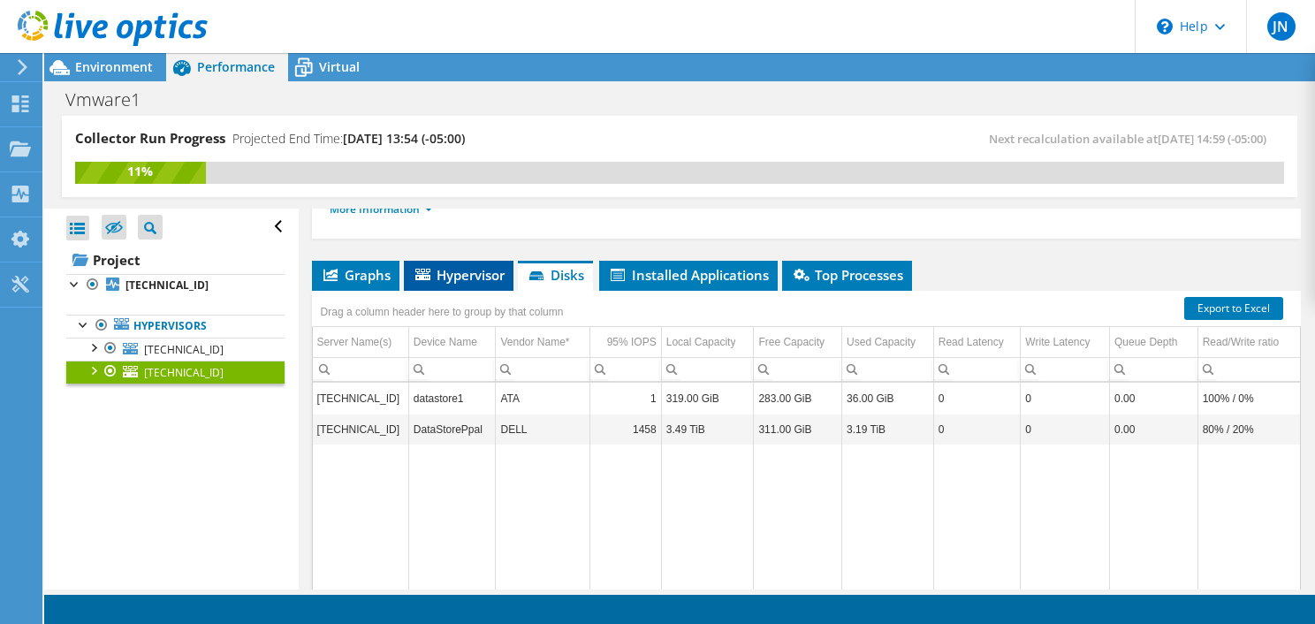
click at [470, 266] on span "Hypervisor" at bounding box center [459, 275] width 92 height 18
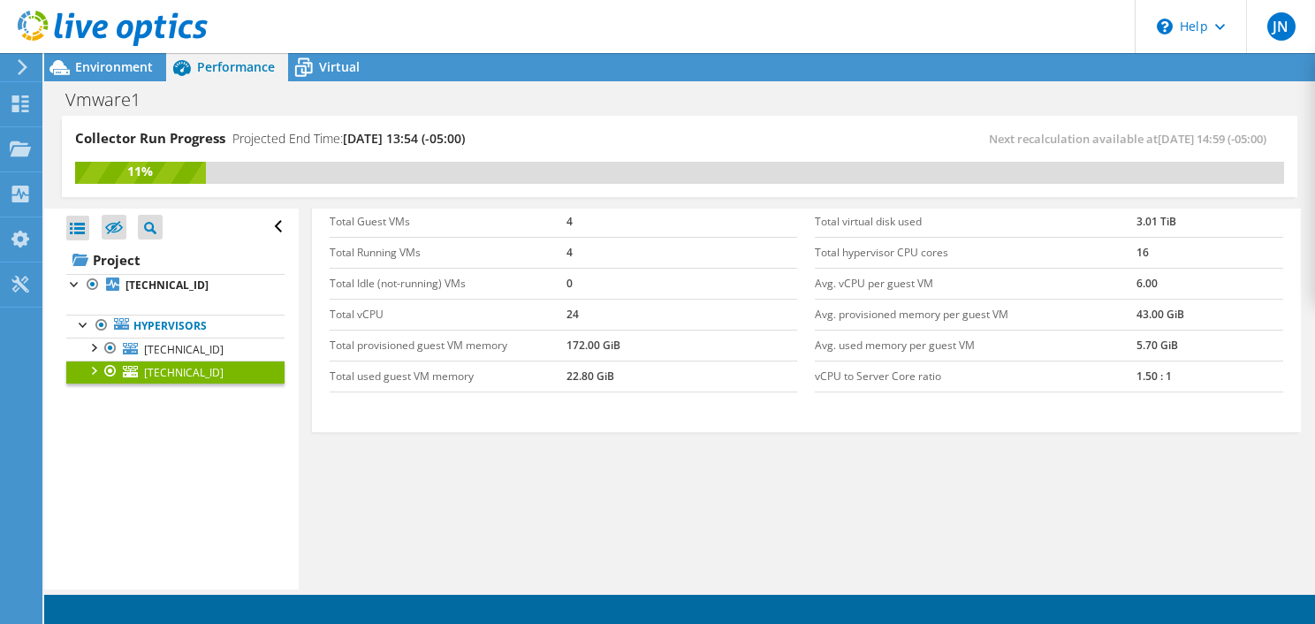
scroll to position [0, 0]
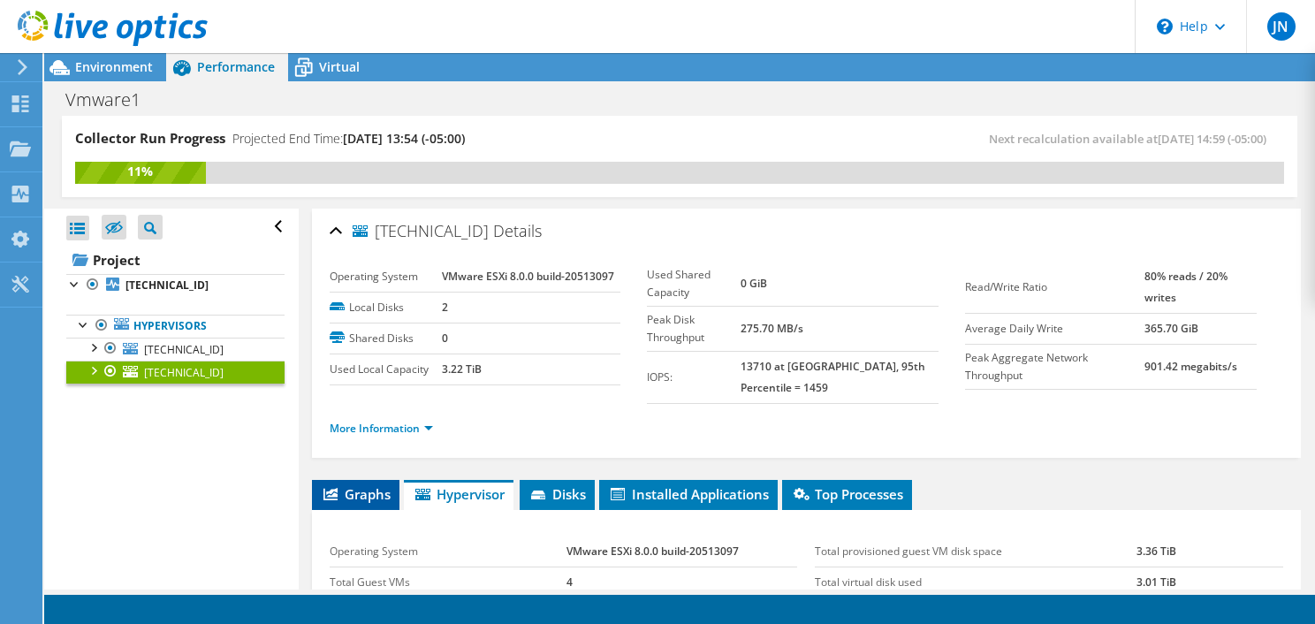
click at [346, 480] on li "Graphs" at bounding box center [356, 495] width 88 height 30
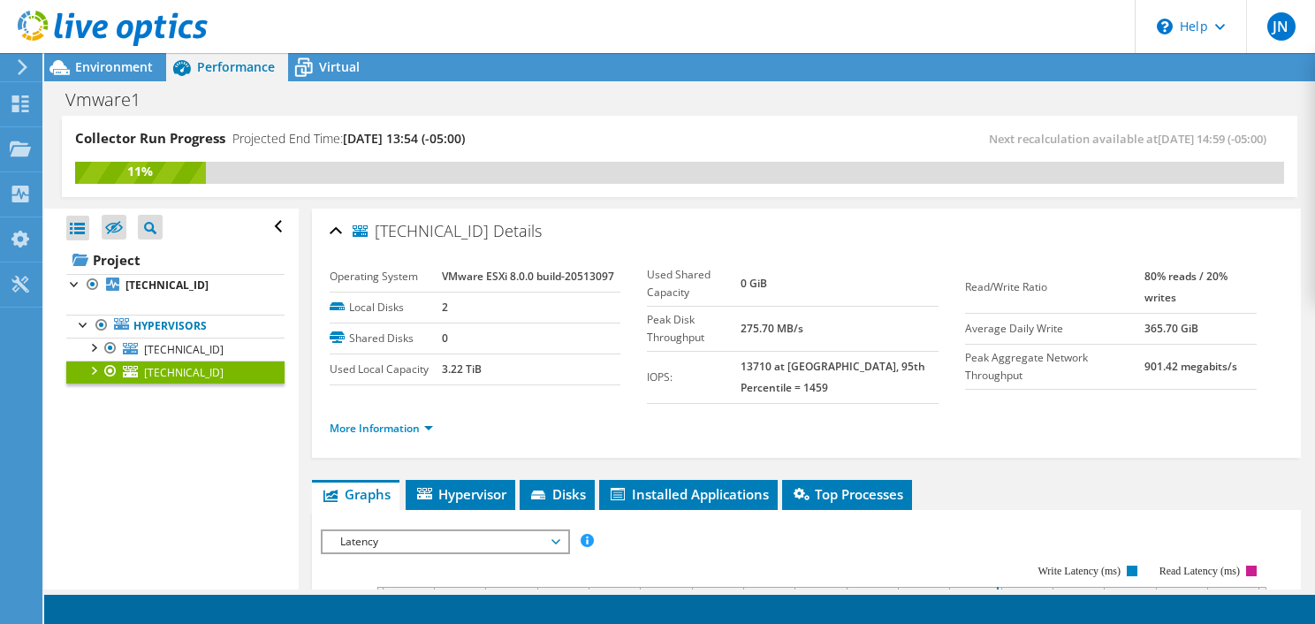
scroll to position [177, 0]
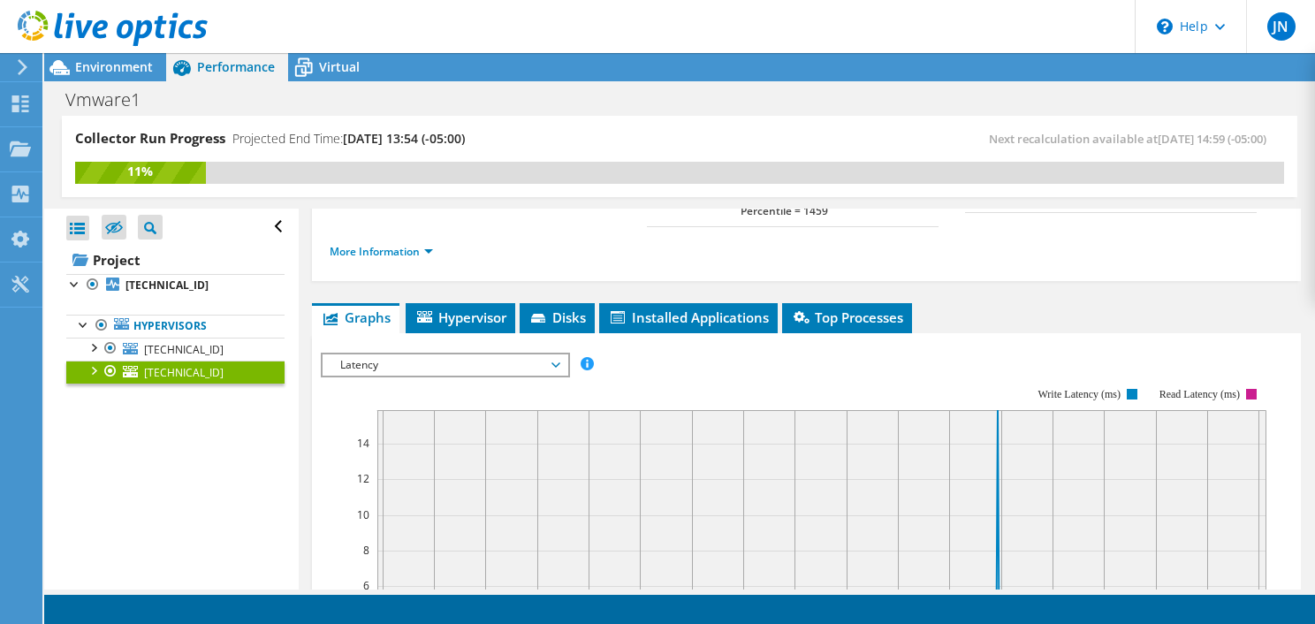
click at [547, 360] on span "Latency" at bounding box center [444, 364] width 227 height 21
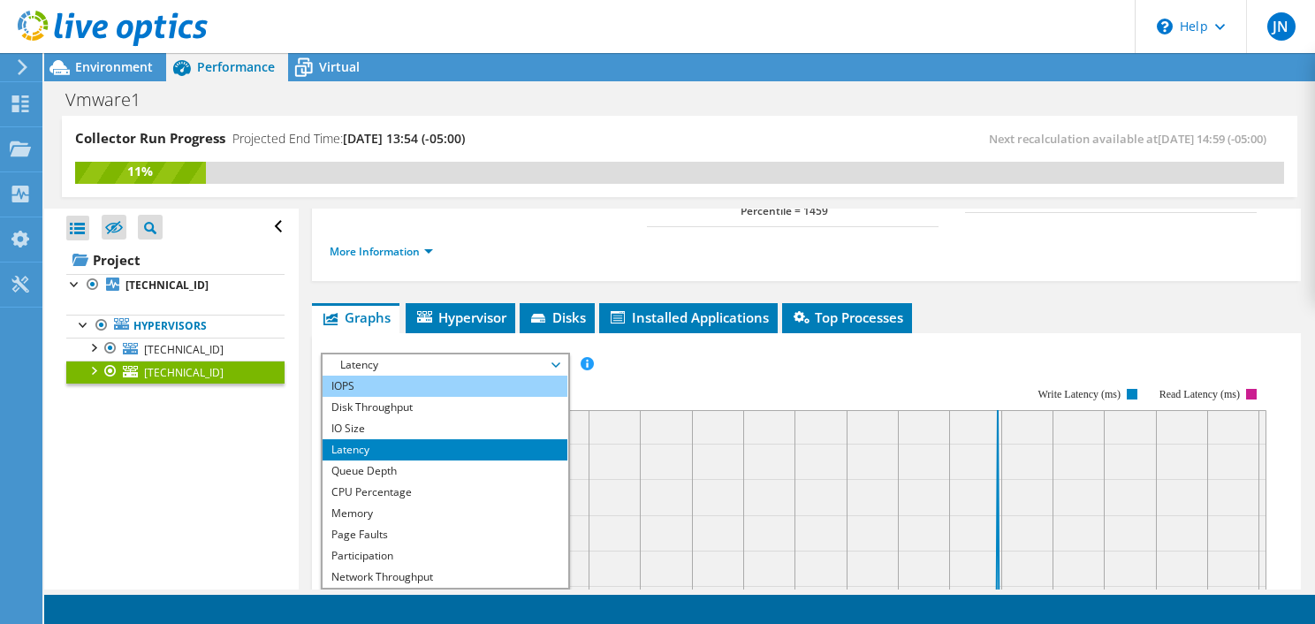
click at [445, 383] on li "IOPS" at bounding box center [445, 386] width 245 height 21
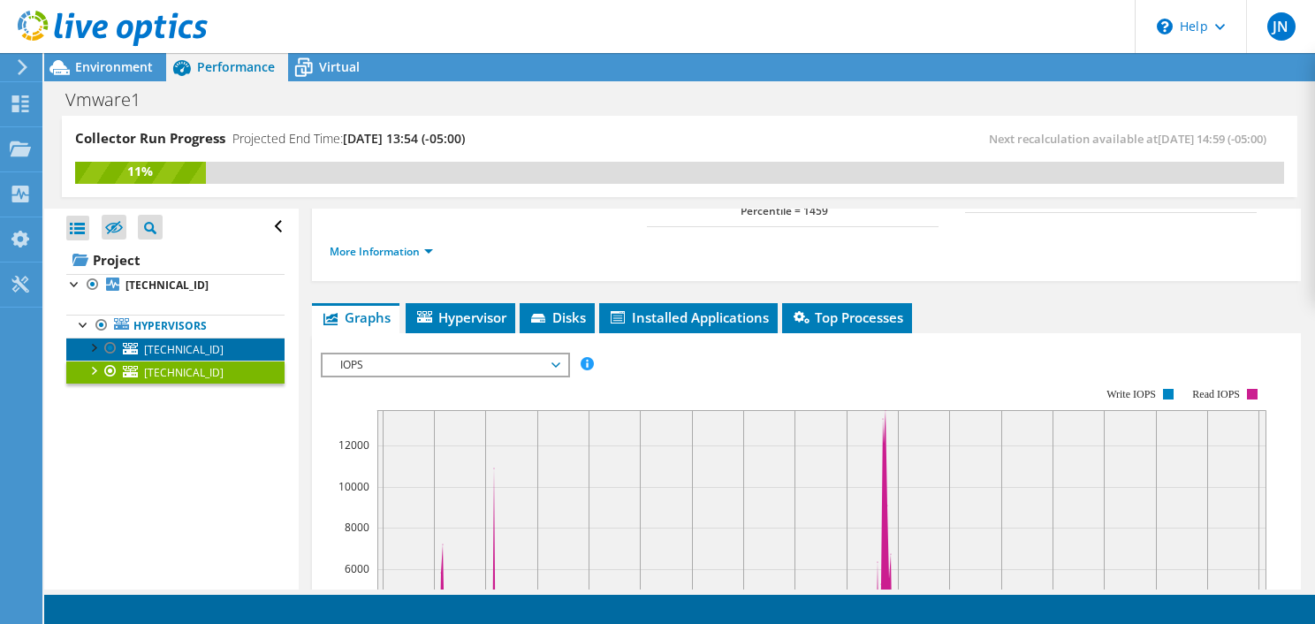
click at [171, 347] on span "[TECHNICAL_ID]" at bounding box center [184, 349] width 80 height 15
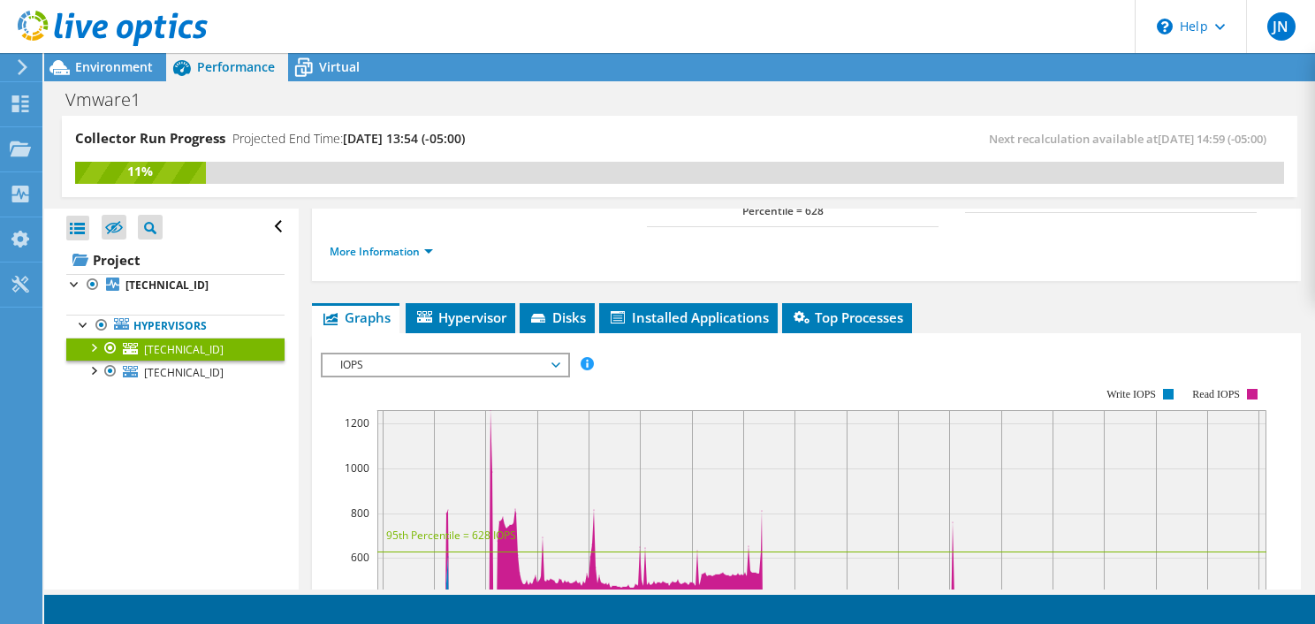
click at [504, 365] on span "IOPS" at bounding box center [444, 364] width 227 height 21
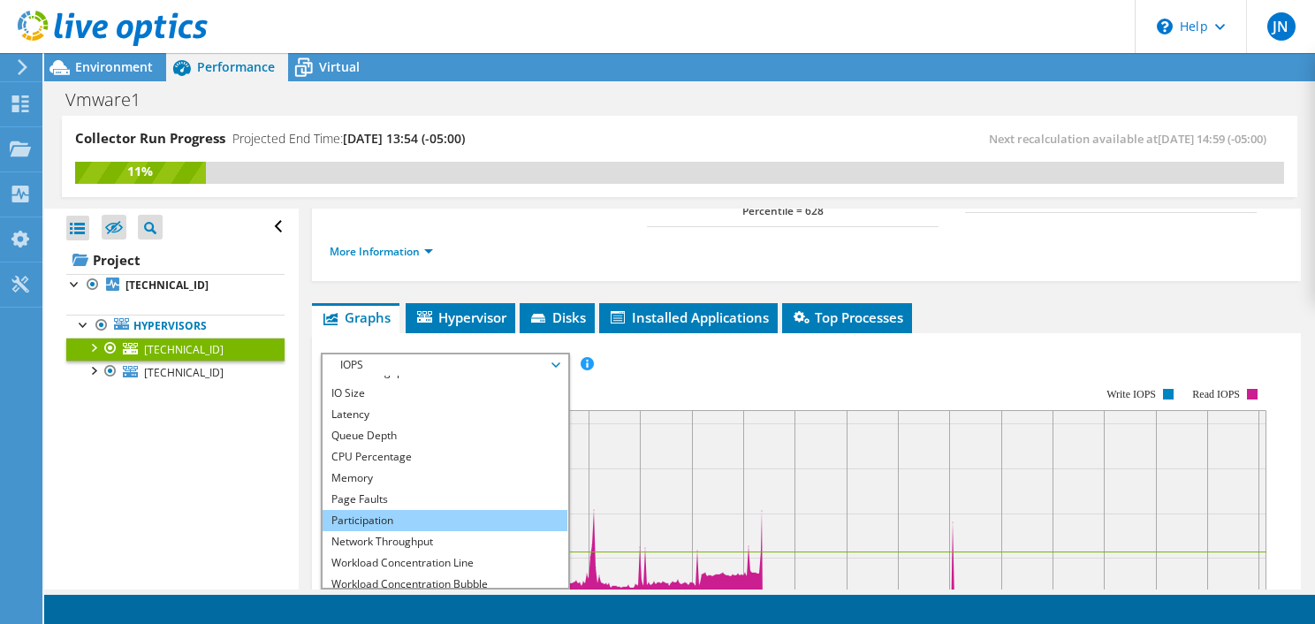
scroll to position [64, 0]
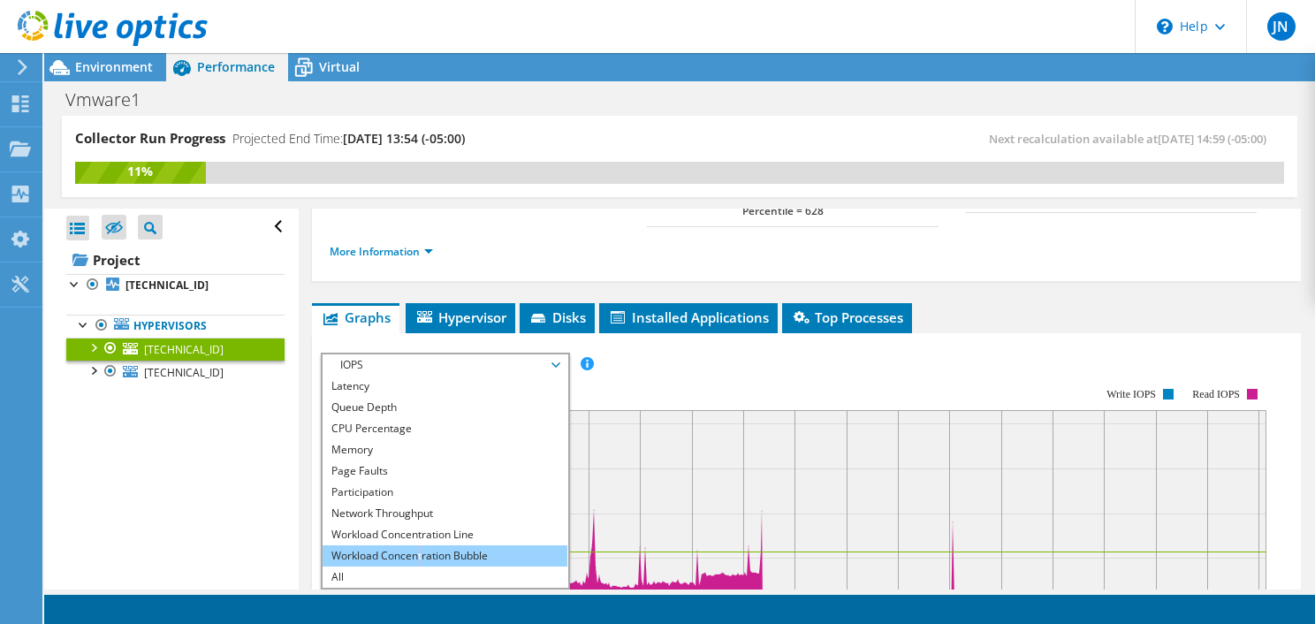
click at [421, 552] on li "Workload Concentration Bubble" at bounding box center [445, 555] width 245 height 21
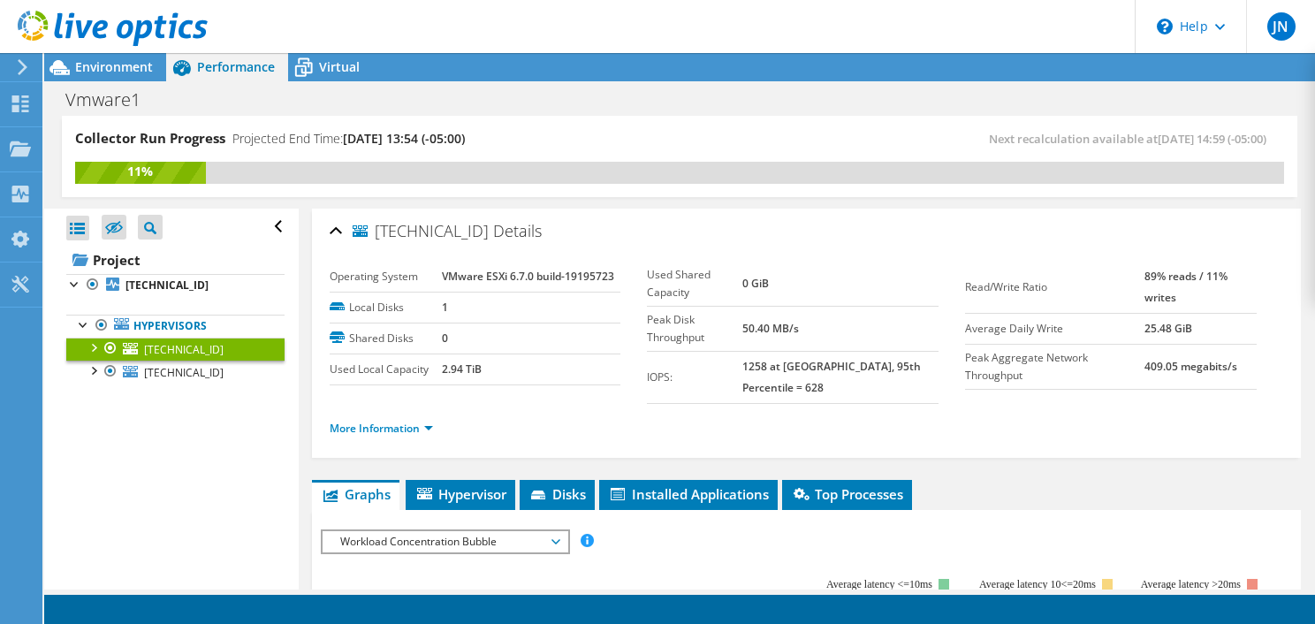
scroll to position [177, 0]
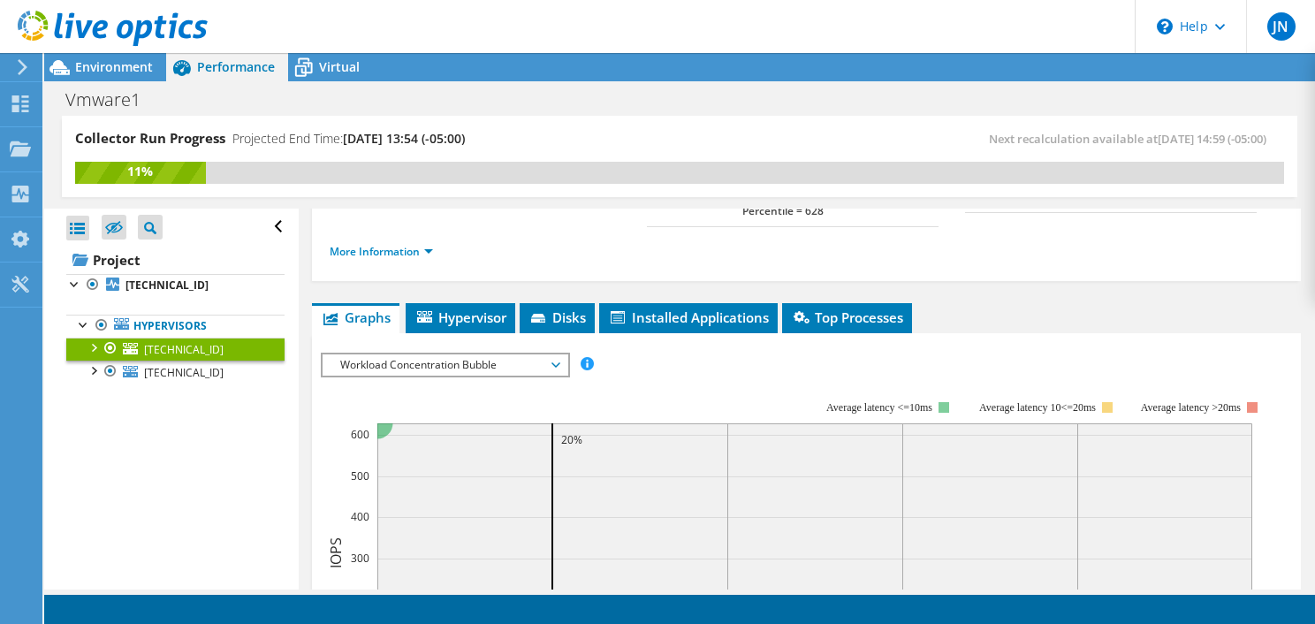
click at [493, 356] on span "Workload Concentration Bubble" at bounding box center [444, 364] width 227 height 21
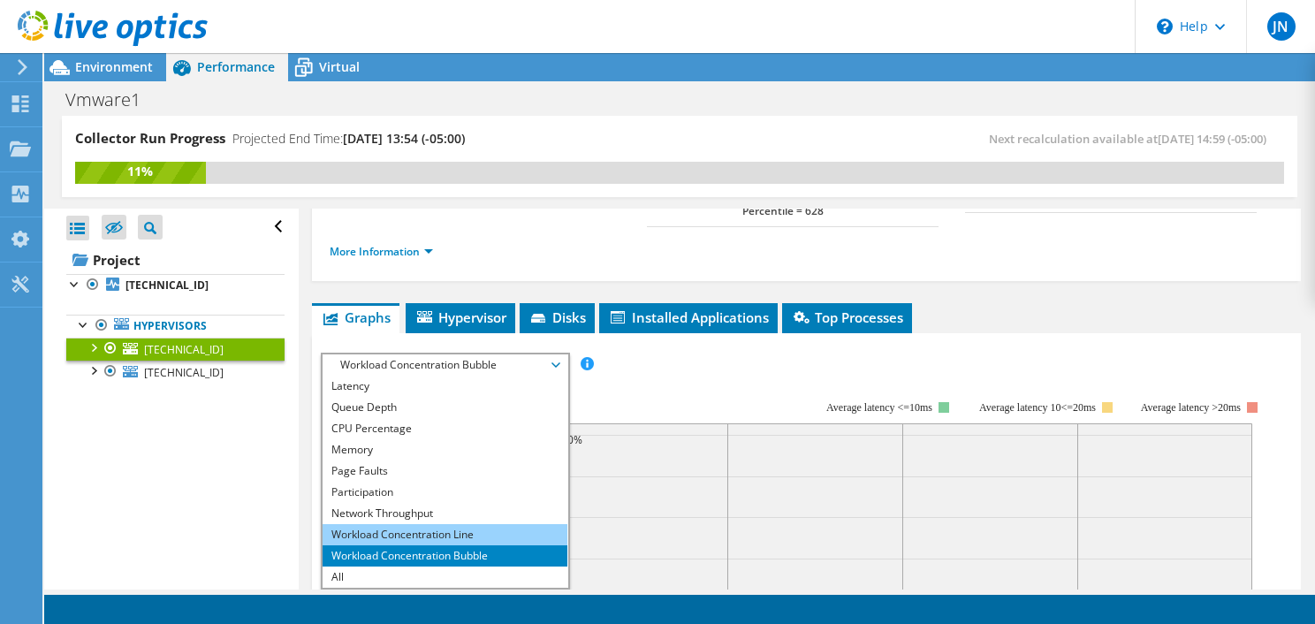
click at [447, 532] on li "Workload Concentration Line" at bounding box center [445, 534] width 245 height 21
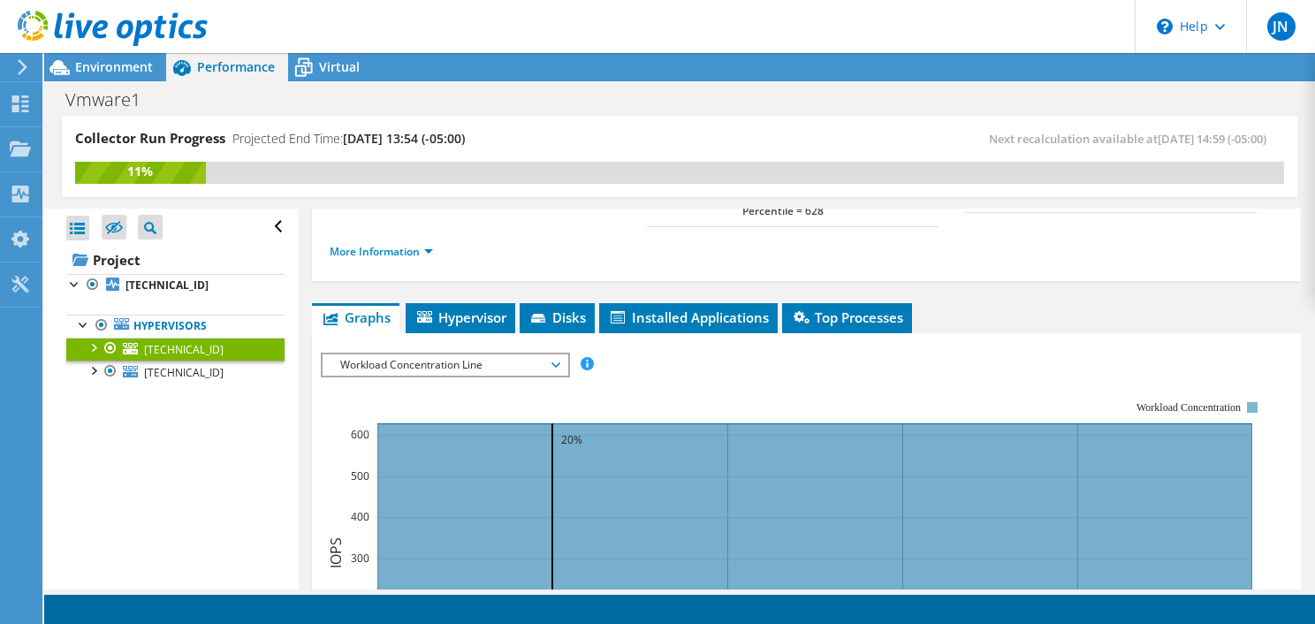
click at [497, 373] on div "Workload Concentration Line IOPS Disk Throughput IO Size Latency Queue Depth CP…" at bounding box center [445, 365] width 249 height 25
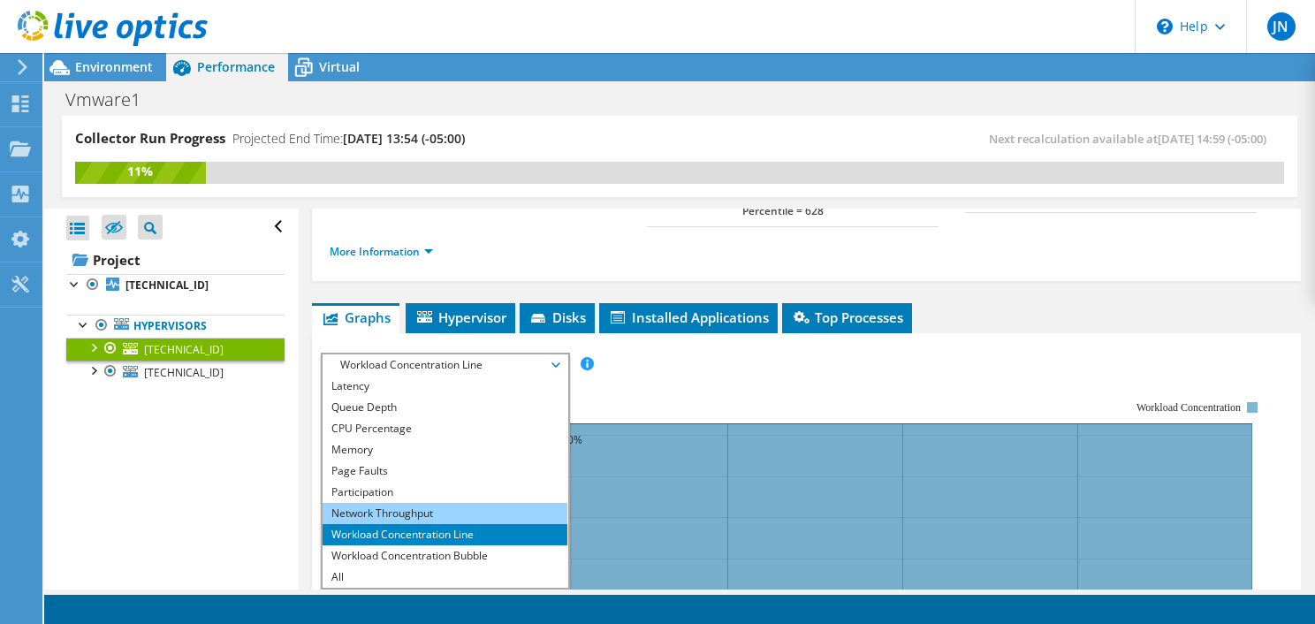
click at [424, 512] on li "Network Throughput" at bounding box center [445, 513] width 245 height 21
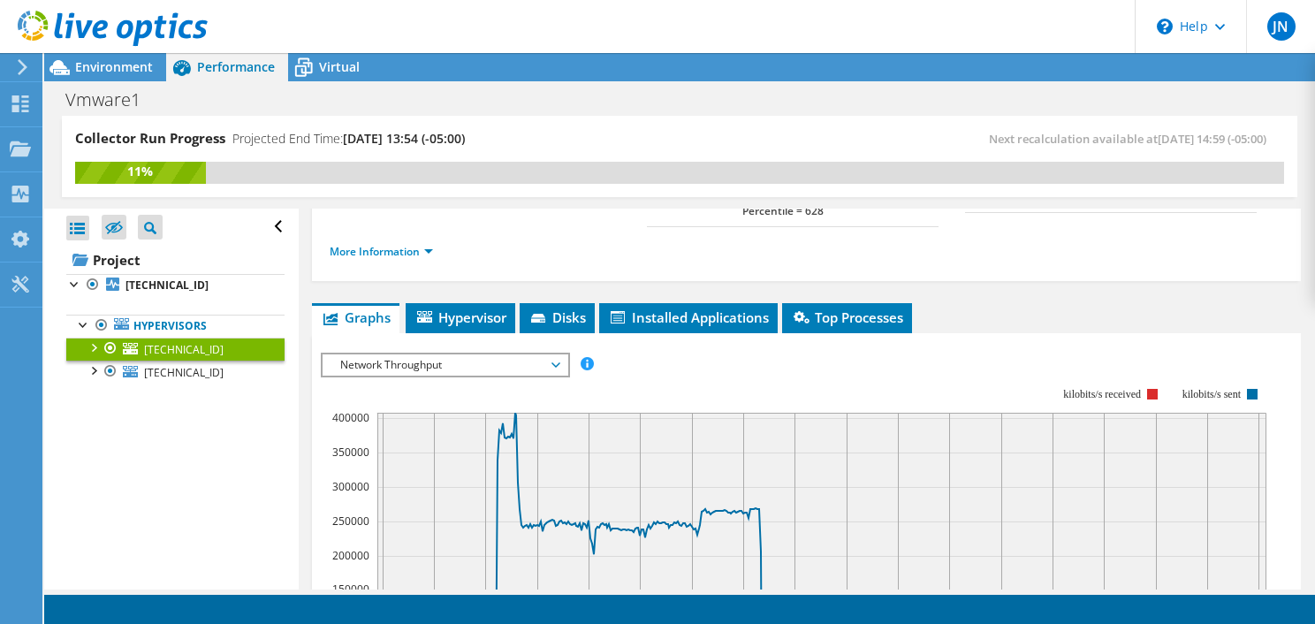
click at [493, 357] on span "Network Throughput" at bounding box center [444, 364] width 227 height 21
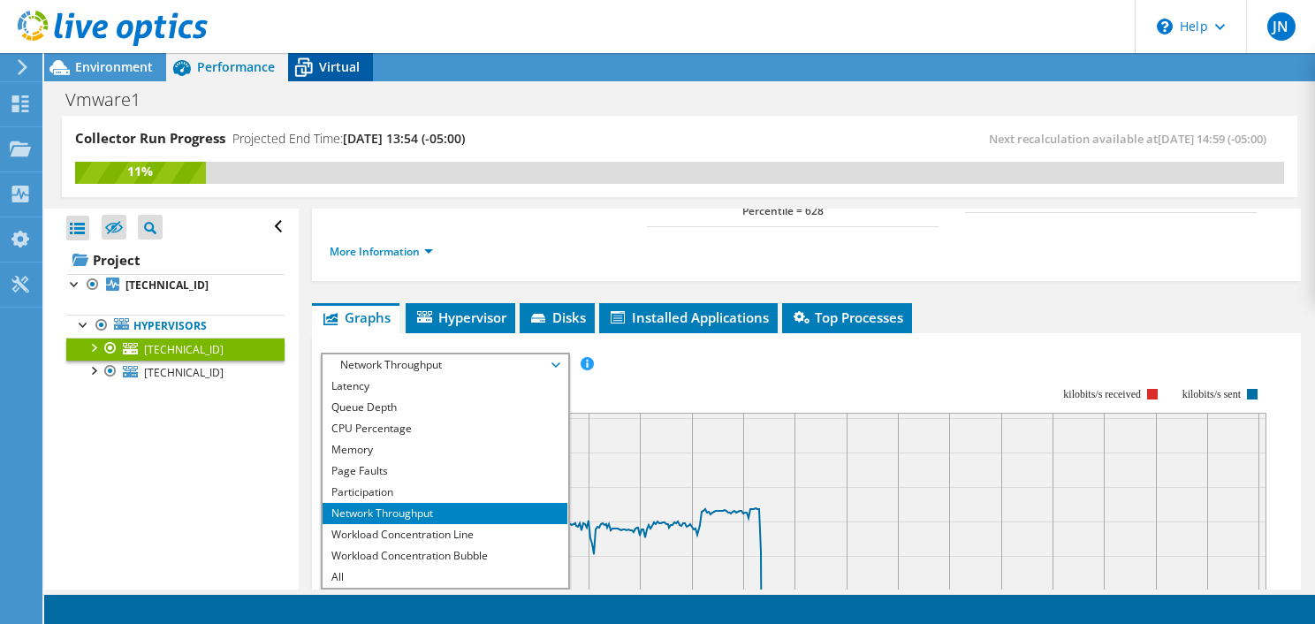
click at [298, 59] on icon at bounding box center [303, 61] width 11 height 6
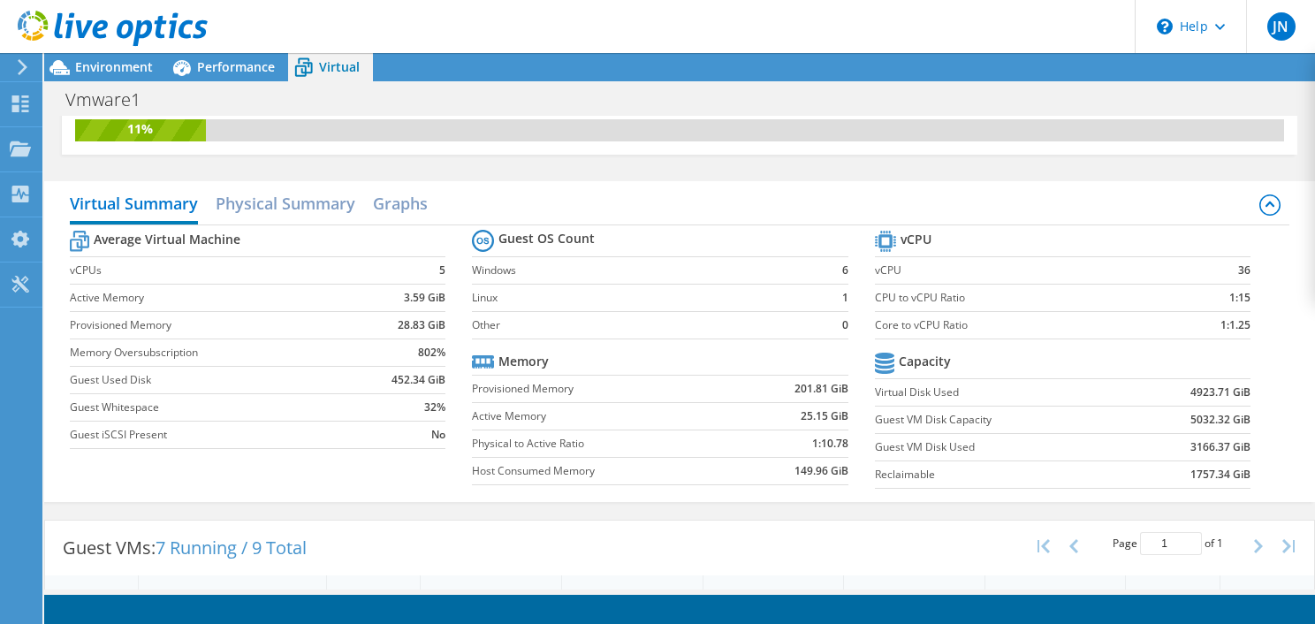
scroll to position [0, 0]
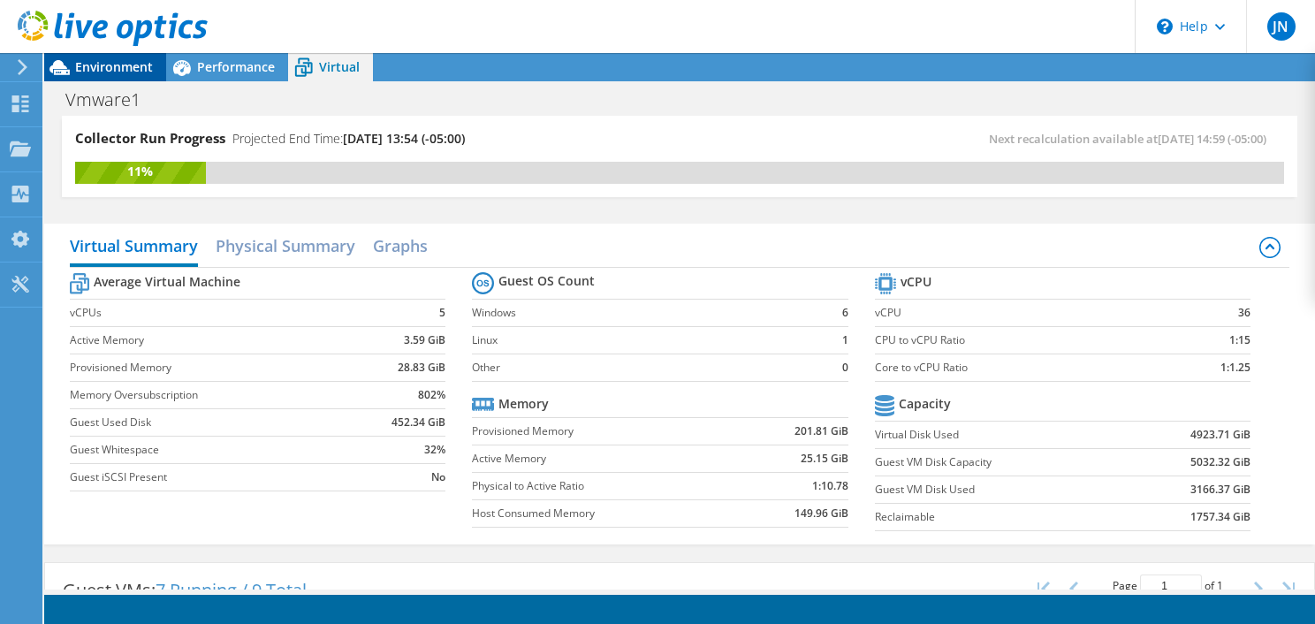
click at [106, 74] on span "Environment" at bounding box center [114, 66] width 78 height 17
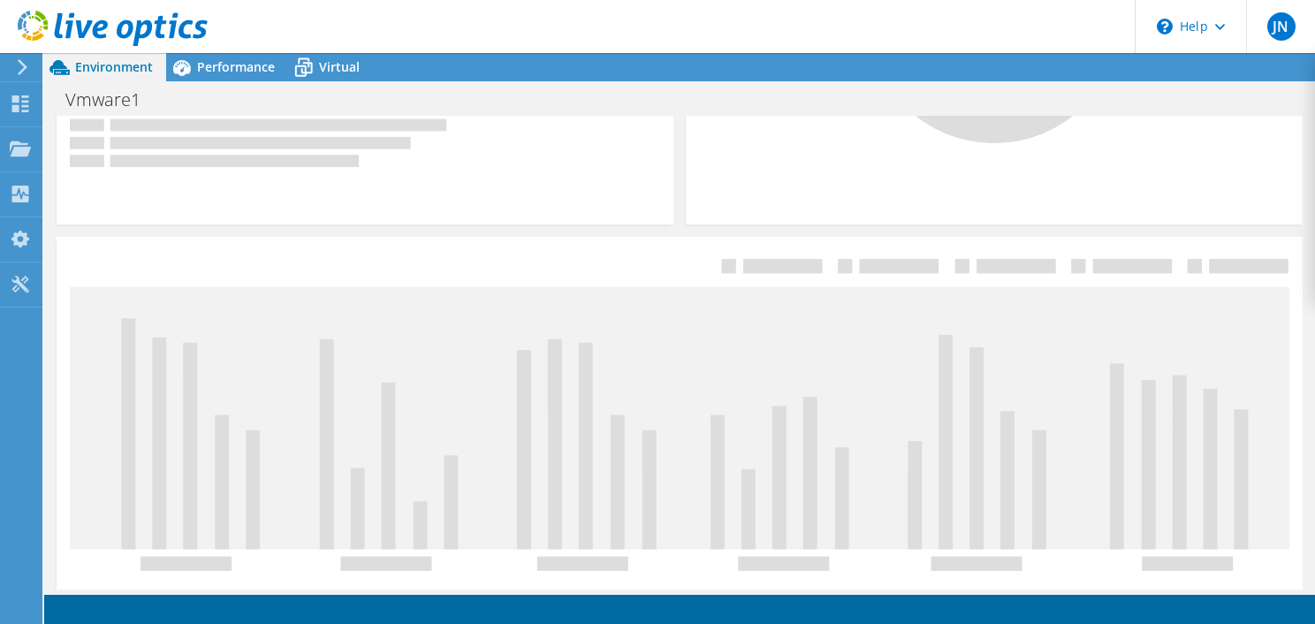
scroll to position [665, 0]
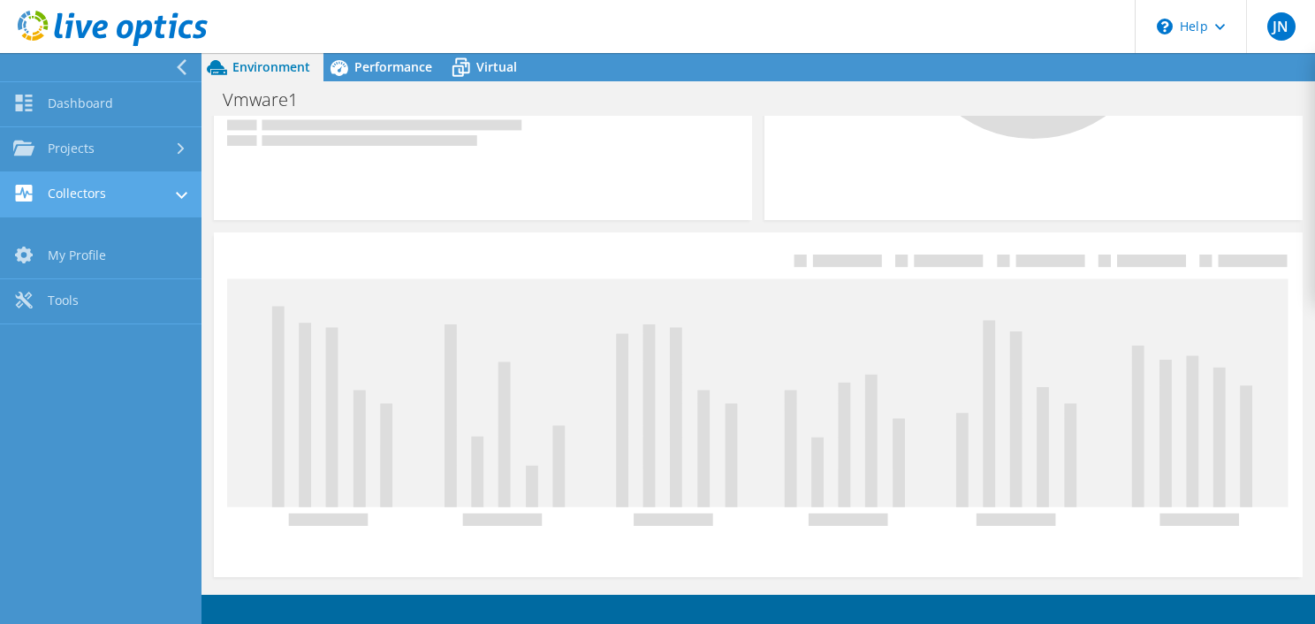
scroll to position [678, 0]
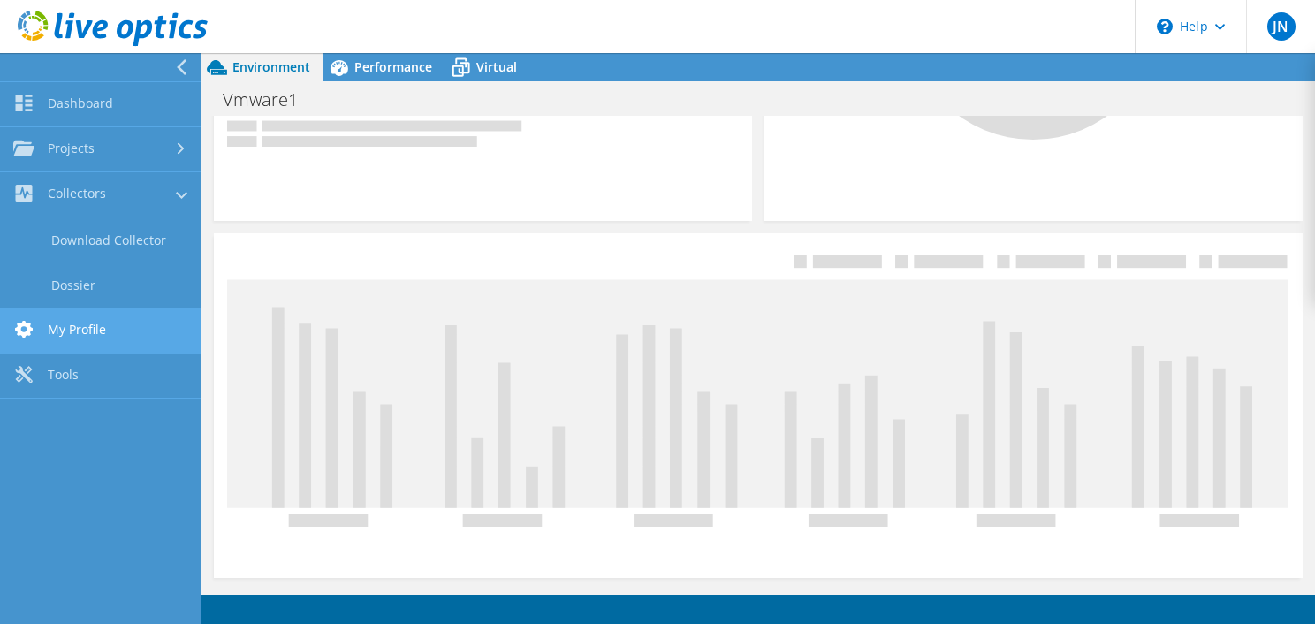
click at [66, 331] on link "My Profile" at bounding box center [101, 330] width 202 height 45
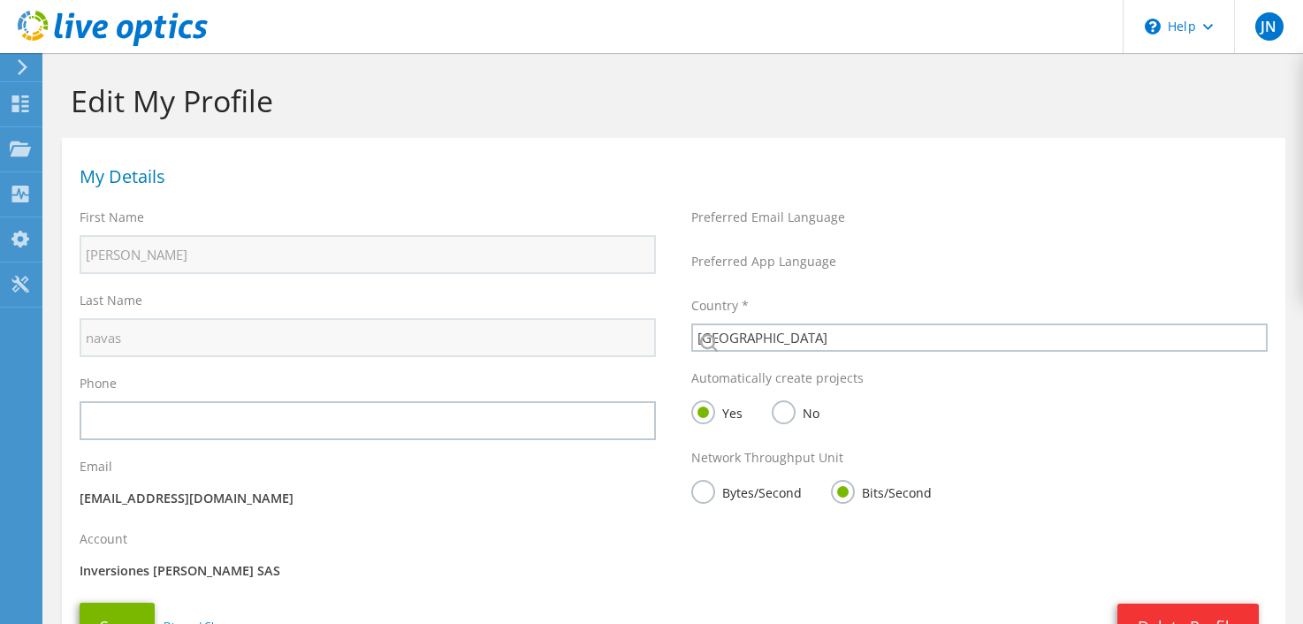
select select "48"
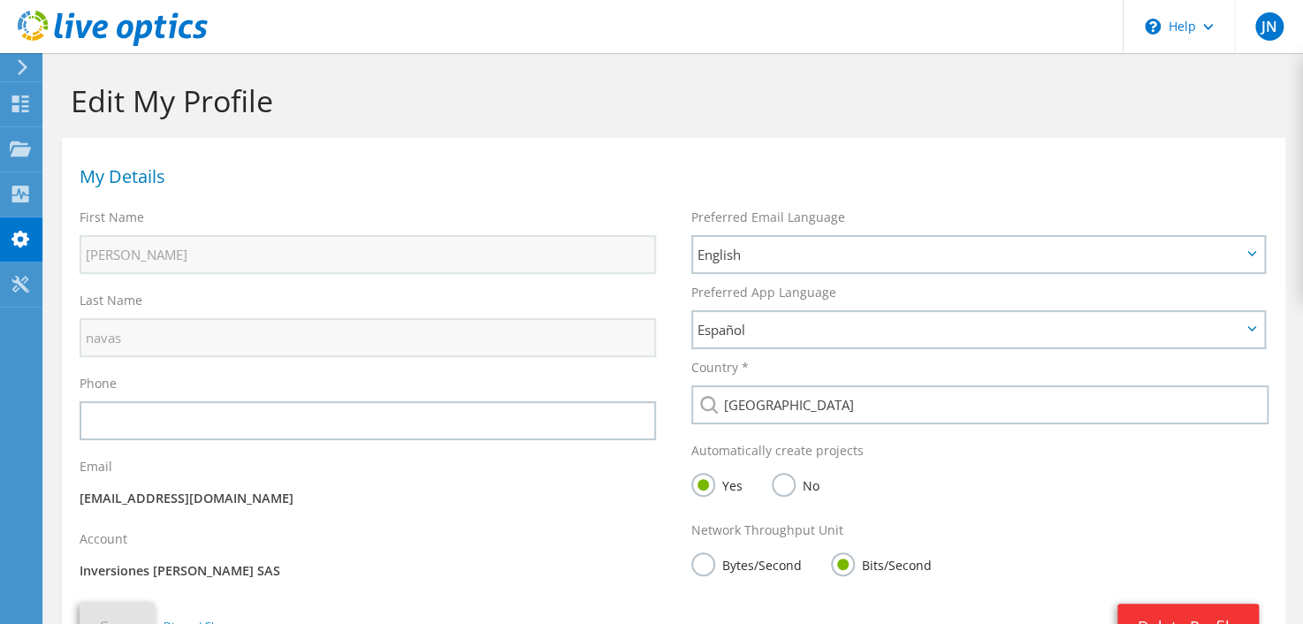
click at [23, 62] on icon at bounding box center [22, 67] width 13 height 16
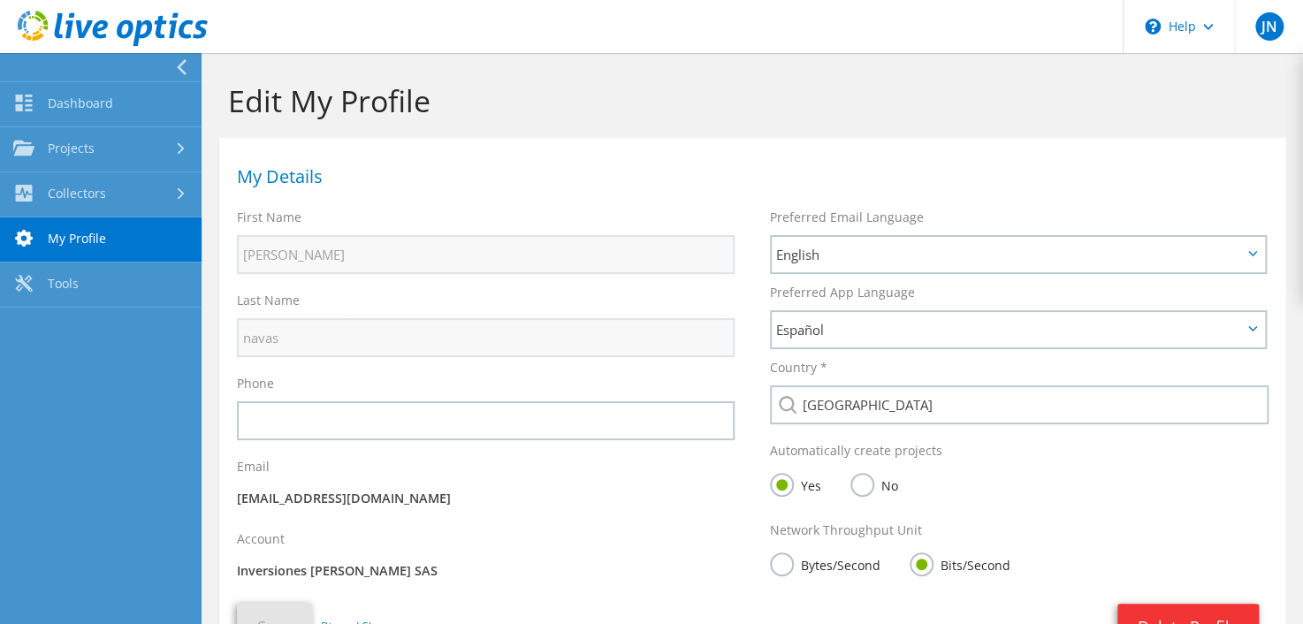
click at [97, 63] on div at bounding box center [97, 67] width 202 height 28
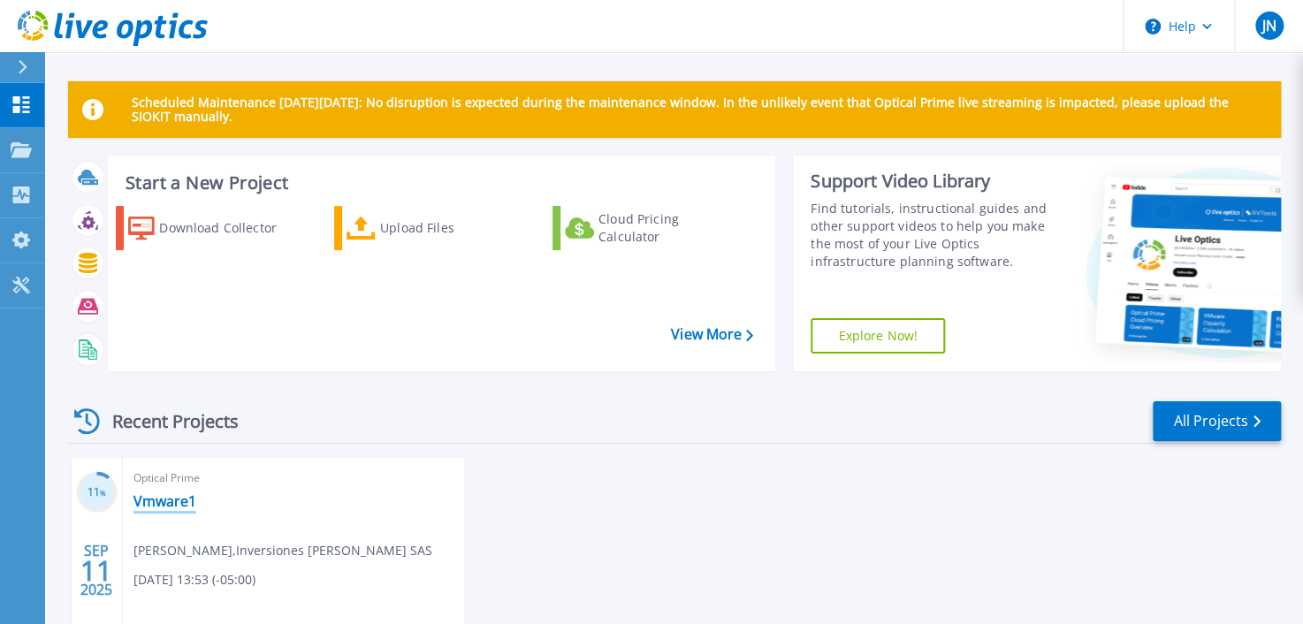
click at [157, 495] on link "Vmware1" at bounding box center [164, 501] width 63 height 18
